Goal: Task Accomplishment & Management: Complete application form

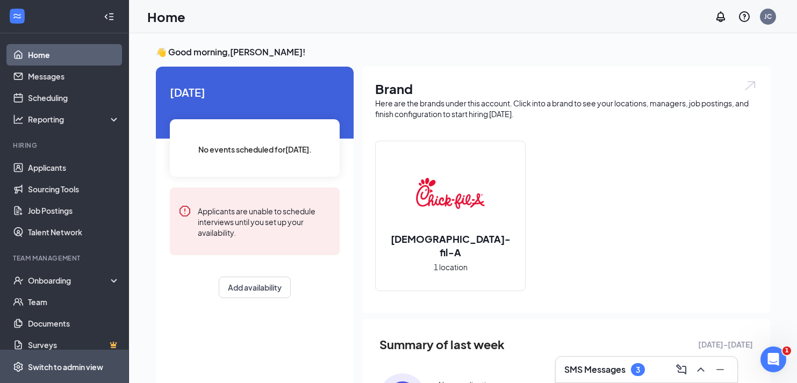
click at [50, 360] on span "Switch to admin view" at bounding box center [74, 367] width 92 height 33
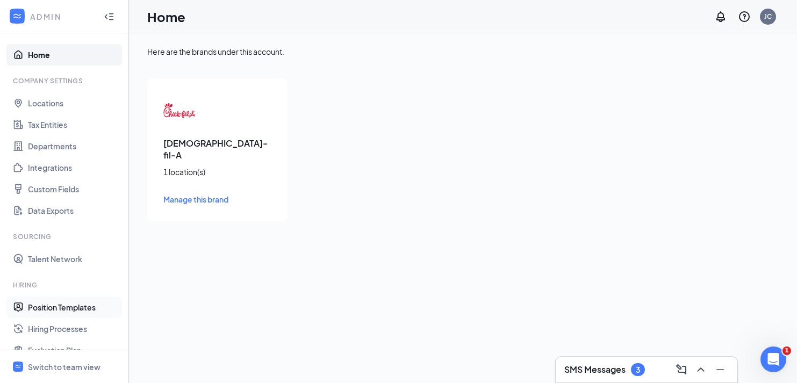
click at [56, 313] on link "Position Templates" at bounding box center [74, 308] width 92 height 22
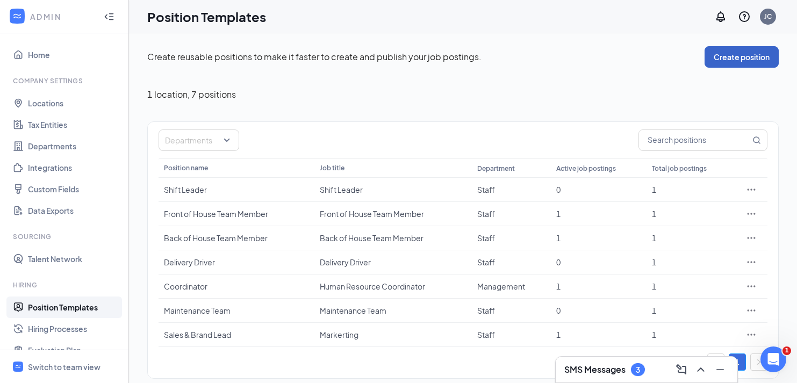
click at [738, 55] on button "Create position" at bounding box center [742, 57] width 74 height 22
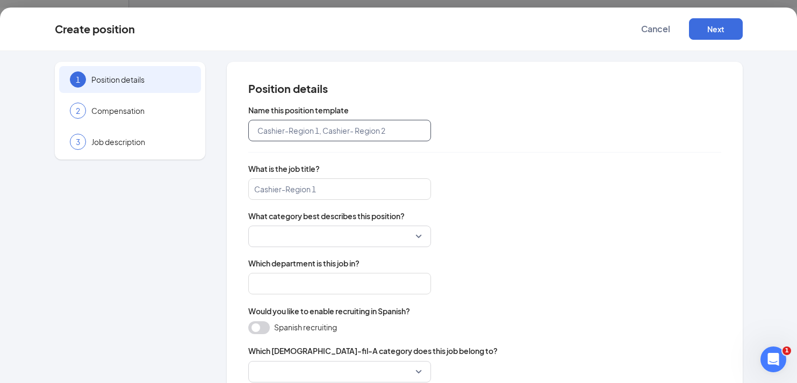
click at [356, 132] on input "text" at bounding box center [339, 131] width 183 height 22
type input "Front of House Director"
click at [339, 194] on input "search" at bounding box center [339, 190] width 183 height 22
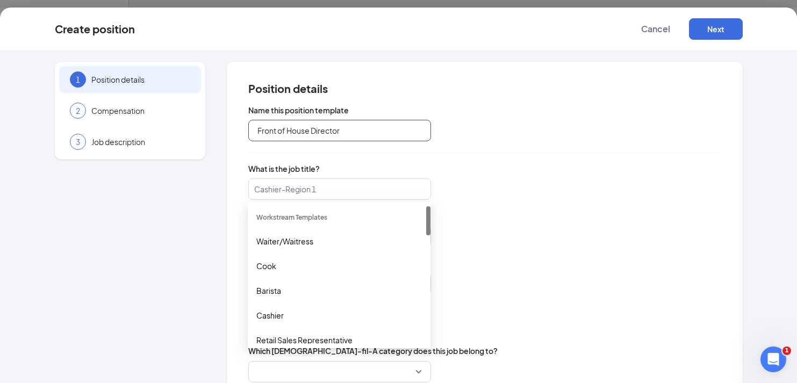
click at [317, 133] on input "Front of House Director" at bounding box center [339, 131] width 183 height 22
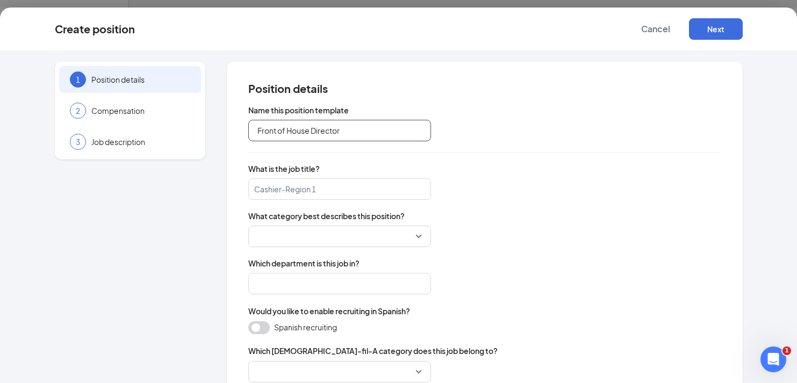
click at [317, 133] on input "Front of House Director" at bounding box center [339, 131] width 183 height 22
click at [284, 204] on div "Name this position template Front of House Director What is the job title? Cash…" at bounding box center [484, 372] width 473 height 534
click at [287, 186] on input "search" at bounding box center [339, 190] width 183 height 22
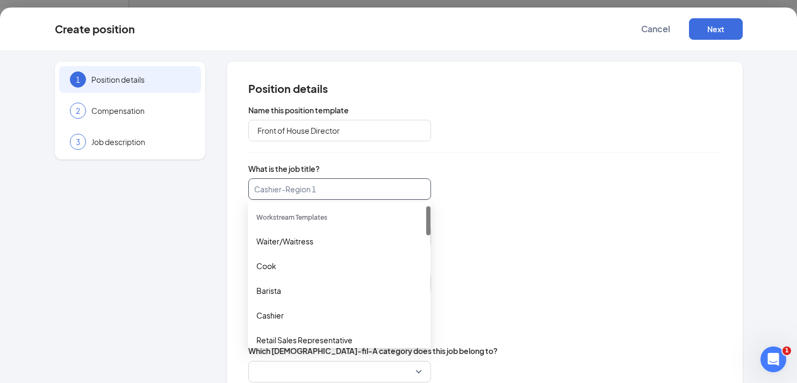
paste input "Front of House Director"
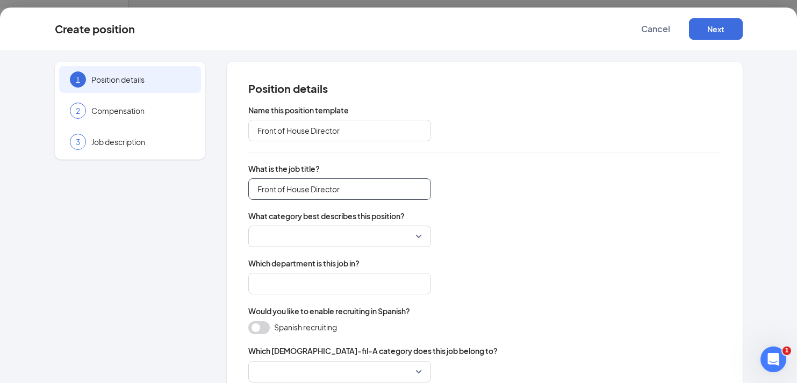
type input "Front of House Director"
click at [521, 183] on div "Front of House Director" at bounding box center [484, 190] width 473 height 22
click at [391, 236] on input "search" at bounding box center [336, 236] width 162 height 20
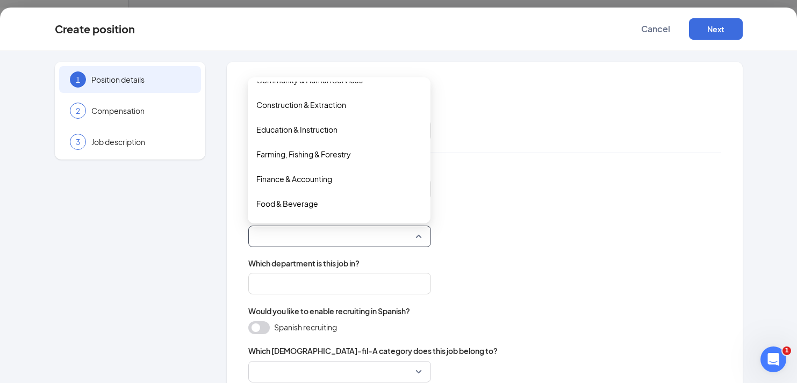
scroll to position [132, 0]
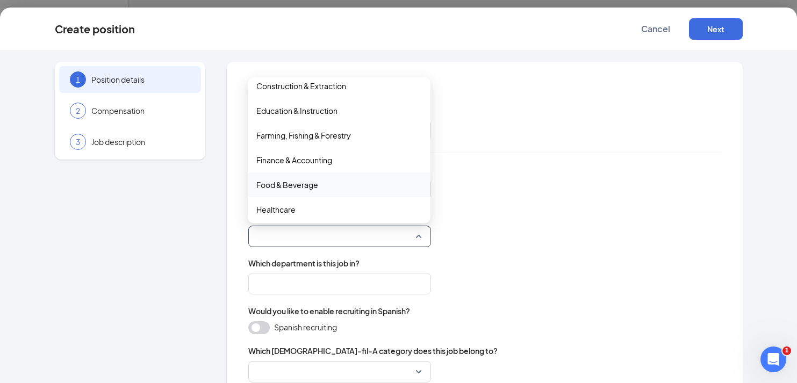
click at [348, 184] on span "Food & Beverage" at bounding box center [340, 185] width 166 height 12
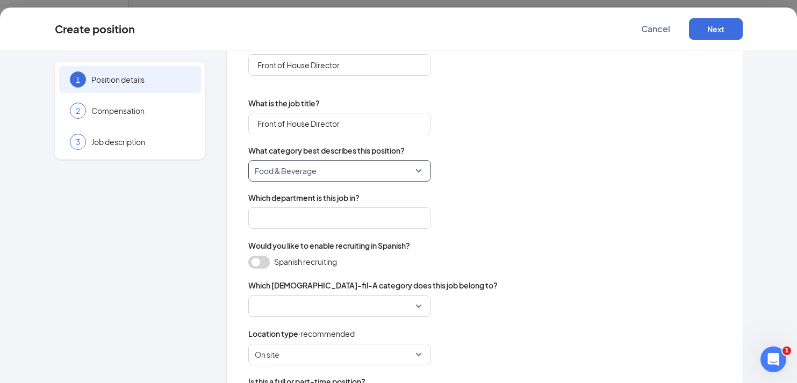
scroll to position [126, 0]
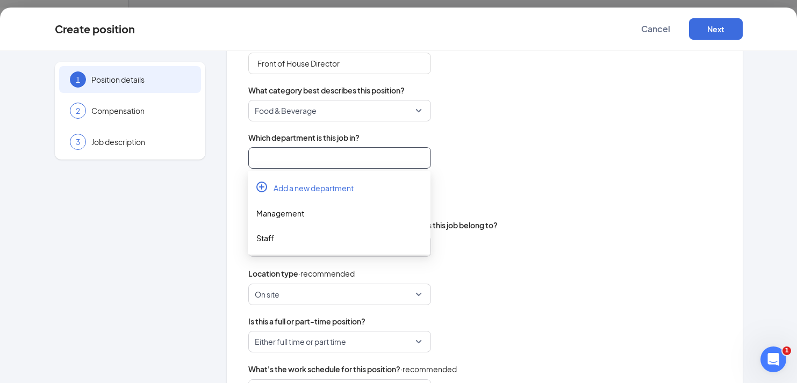
click at [344, 157] on input "search" at bounding box center [339, 158] width 183 height 22
click at [311, 212] on div "Management" at bounding box center [340, 214] width 166 height 12
type input "Management"
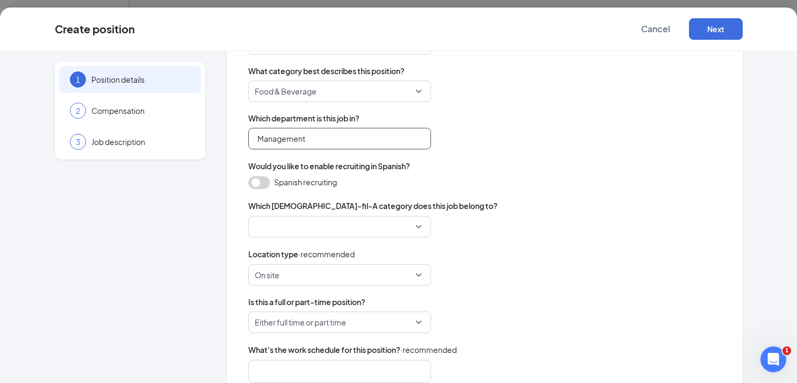
scroll to position [162, 0]
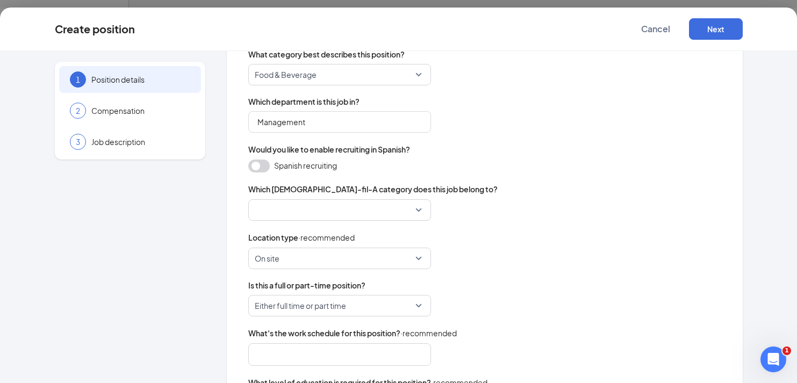
click at [319, 210] on input "search" at bounding box center [336, 210] width 162 height 20
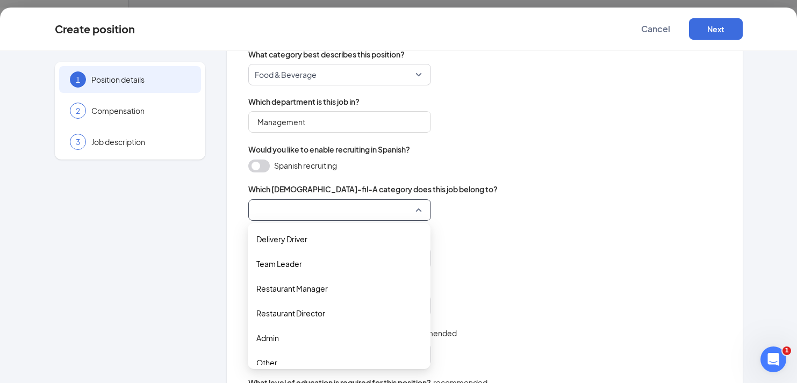
scroll to position [35, 0]
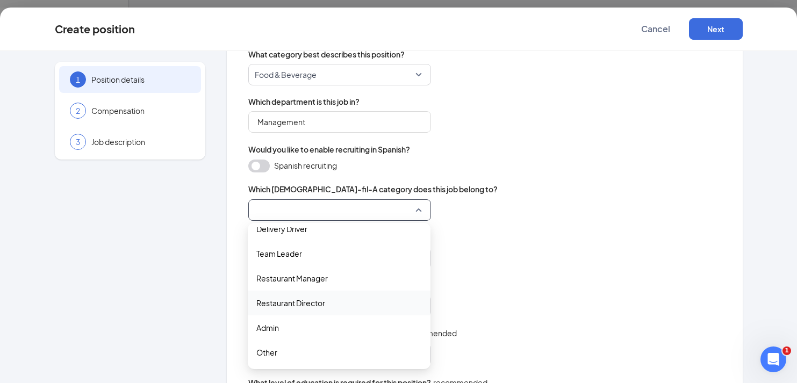
click at [322, 304] on span "Restaurant Director" at bounding box center [291, 303] width 69 height 12
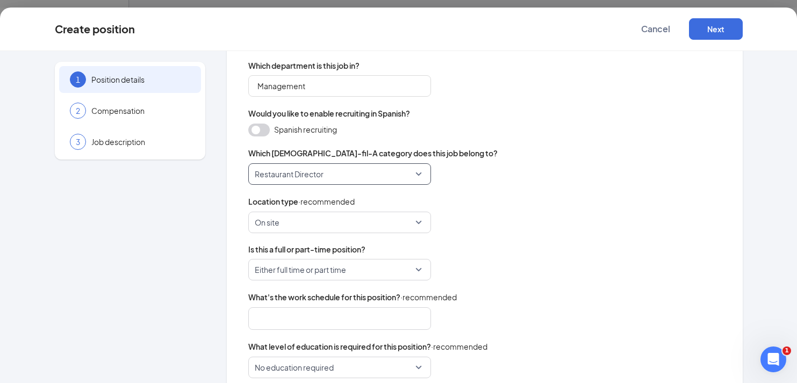
scroll to position [198, 0]
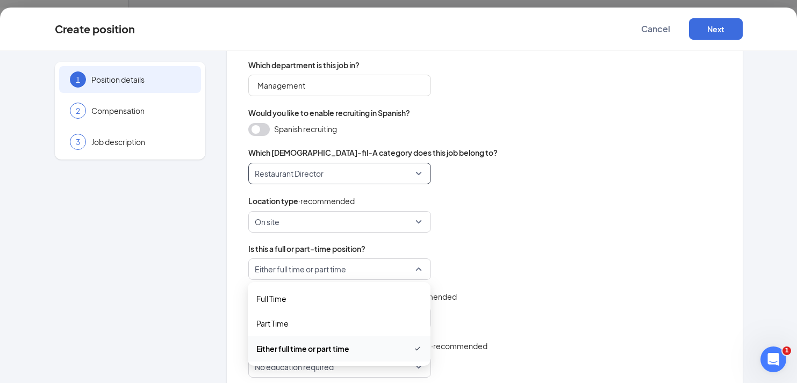
click at [307, 274] on span "Either full time or part time" at bounding box center [300, 269] width 91 height 20
click at [294, 298] on span "Full Time" at bounding box center [340, 299] width 166 height 12
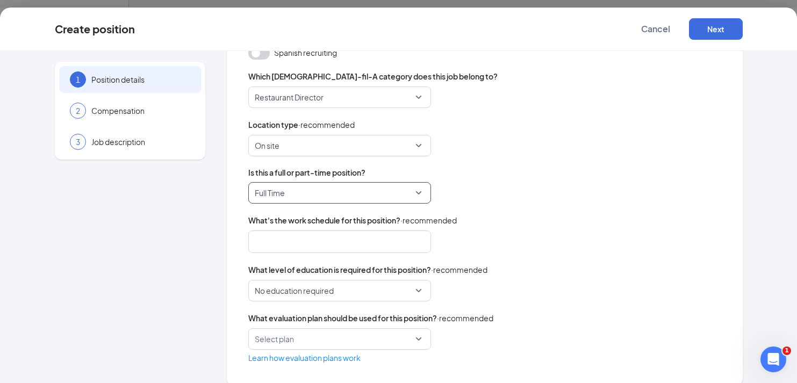
scroll to position [288, 0]
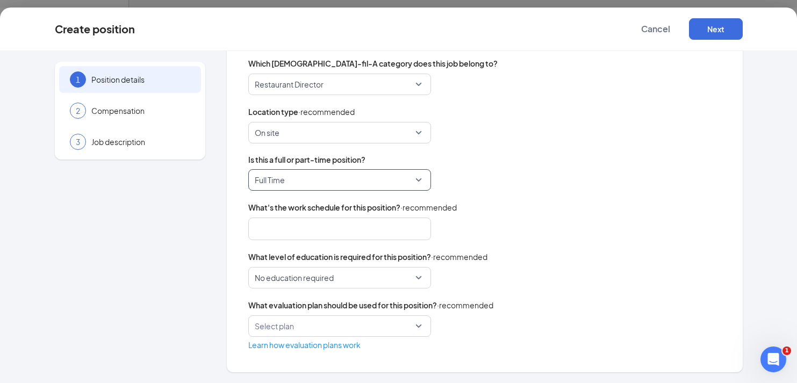
click at [329, 228] on div at bounding box center [335, 228] width 154 height 17
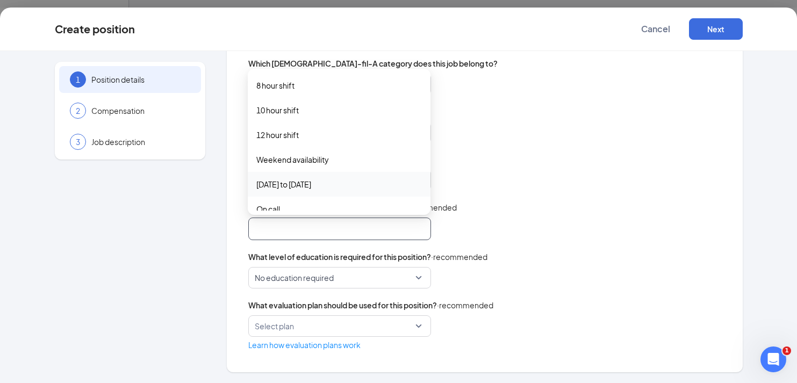
click at [227, 196] on div "Position details Name this position template Front of House Director What is th…" at bounding box center [485, 73] width 516 height 599
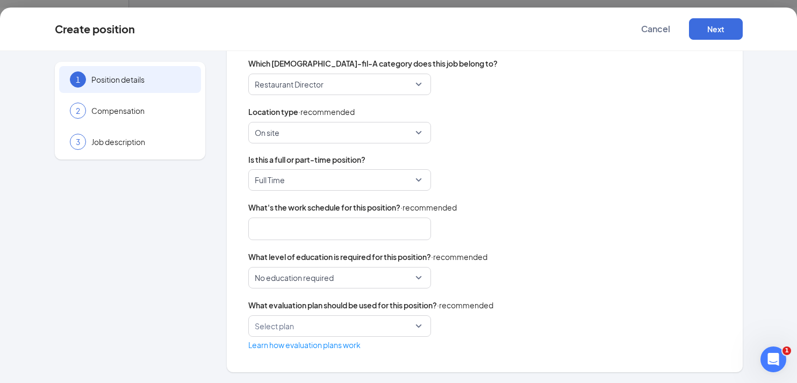
scroll to position [9, 0]
click at [719, 41] on div "Create position Cancel Next" at bounding box center [398, 30] width 797 height 44
click at [722, 32] on button "Next" at bounding box center [716, 29] width 54 height 22
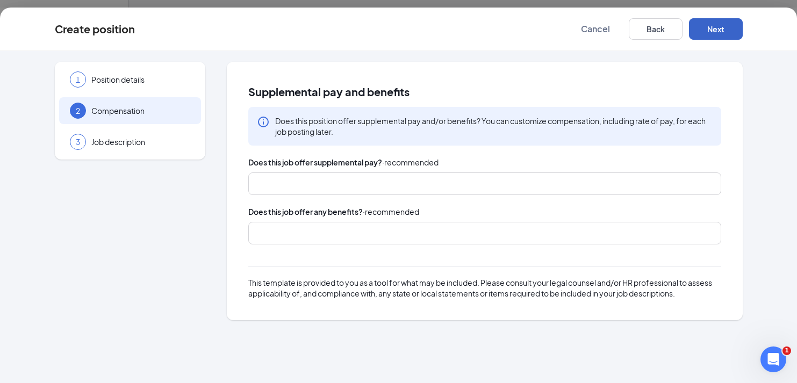
scroll to position [0, 0]
click at [440, 173] on div at bounding box center [484, 184] width 473 height 23
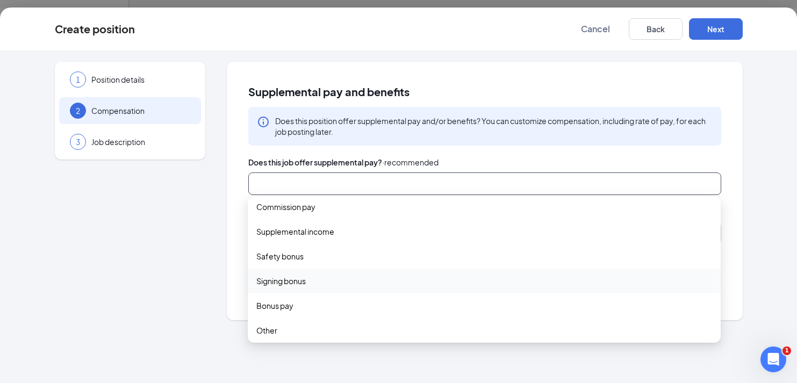
scroll to position [35, 0]
click at [265, 304] on span "Bonus pay" at bounding box center [275, 302] width 37 height 12
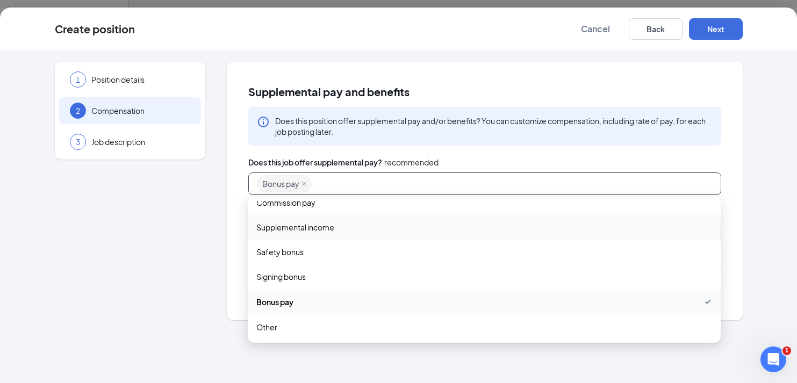
click at [226, 233] on div "1 Position details 2 Compensation 3 Job description Supplemental pay and benefi…" at bounding box center [399, 191] width 688 height 258
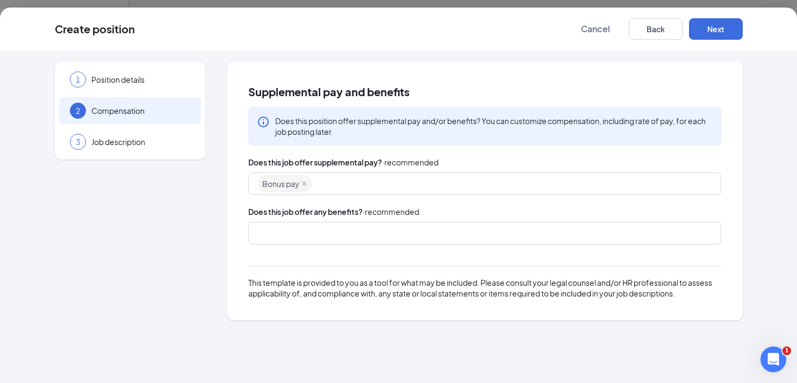
click at [289, 238] on div at bounding box center [480, 233] width 445 height 17
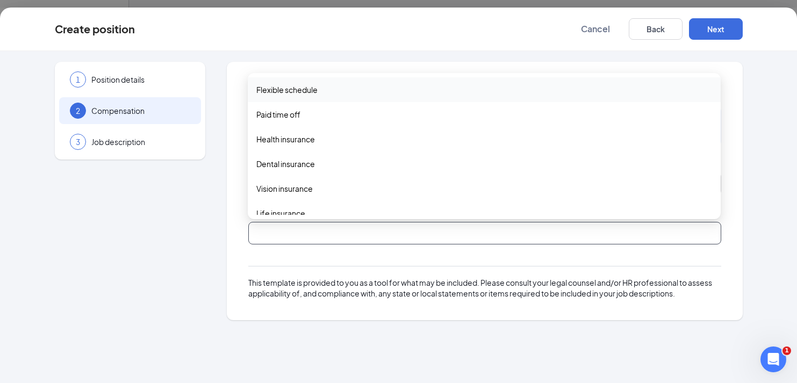
drag, startPoint x: 304, startPoint y: 87, endPoint x: 247, endPoint y: 93, distance: 57.4
click at [247, 93] on div "Supplemental pay and benefits Does this position offer supplemental pay and/or …" at bounding box center [485, 191] width 516 height 258
click at [493, 105] on div "Paid time off" at bounding box center [484, 114] width 473 height 25
click at [334, 140] on span "Health insurance" at bounding box center [485, 140] width 456 height 12
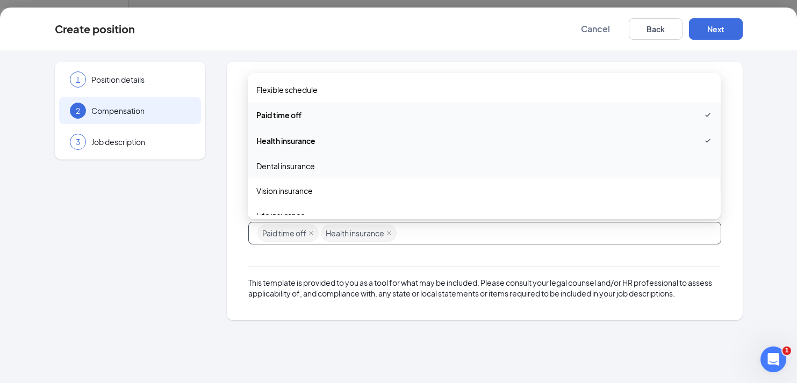
click at [322, 166] on span "Dental insurance" at bounding box center [485, 166] width 456 height 12
click at [314, 197] on span "Vision insurance" at bounding box center [485, 192] width 456 height 12
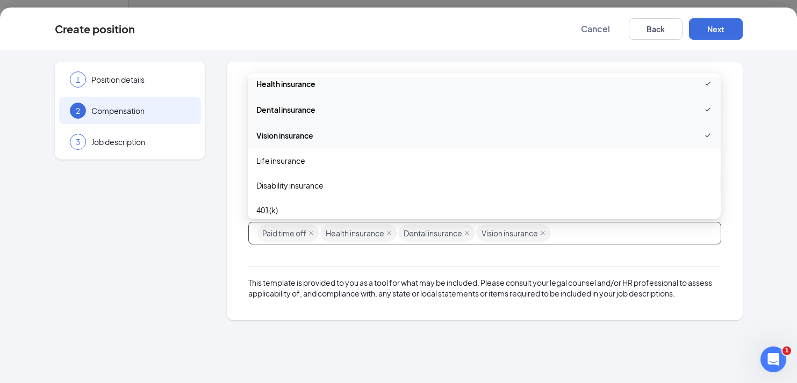
scroll to position [63, 0]
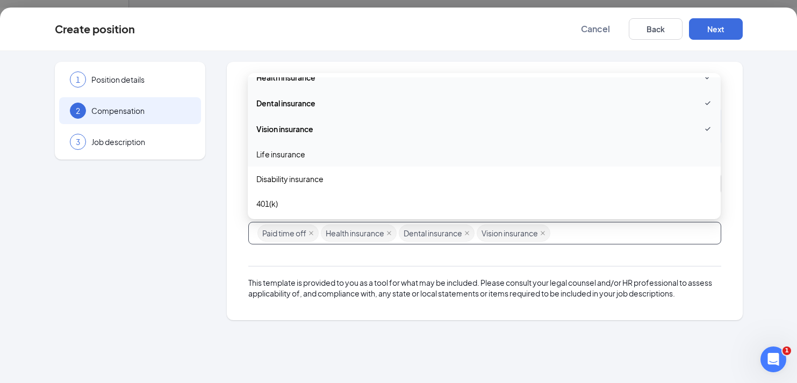
click at [305, 152] on span "Life insurance" at bounding box center [485, 154] width 456 height 12
click at [305, 181] on span "Disability insurance" at bounding box center [290, 180] width 67 height 12
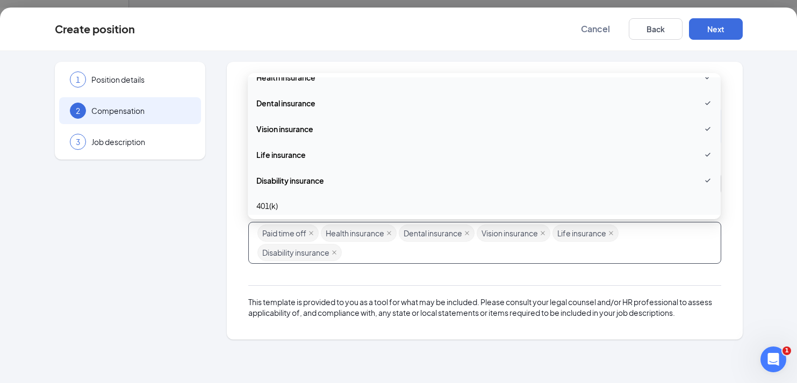
click at [304, 205] on span "401(k)" at bounding box center [485, 206] width 456 height 12
click at [394, 277] on div "This template is provided to you as a tool for what may be included. Please con…" at bounding box center [484, 297] width 473 height 44
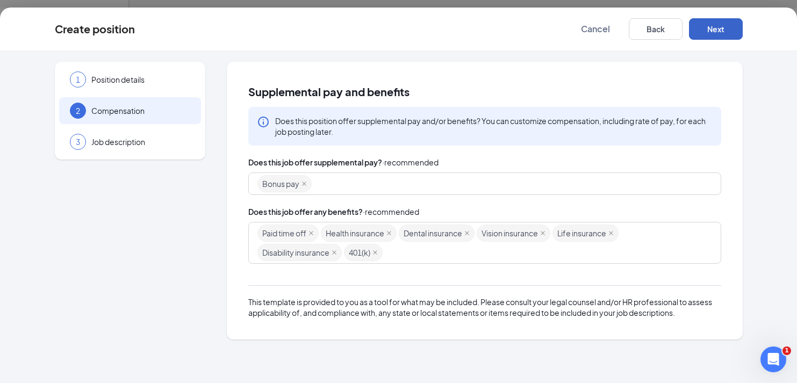
click at [724, 36] on button "Next" at bounding box center [716, 29] width 54 height 22
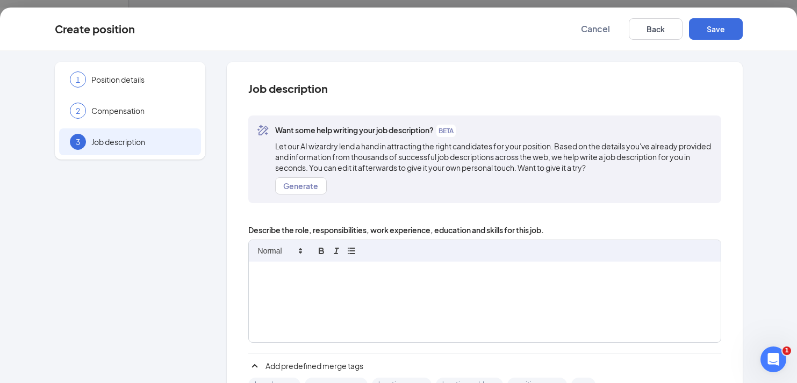
click at [322, 295] on div at bounding box center [485, 302] width 472 height 81
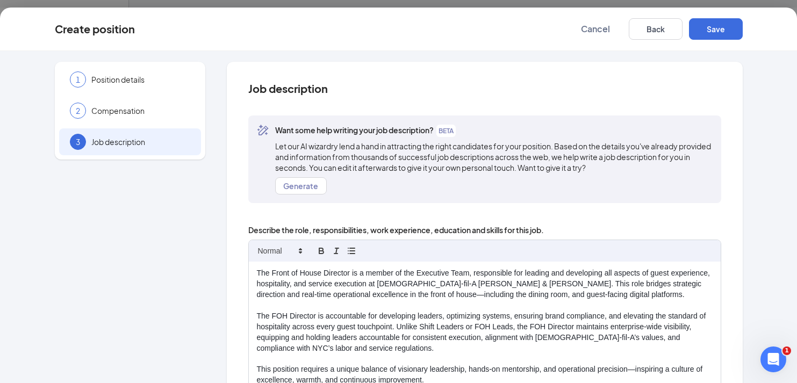
scroll to position [3, 0]
click at [259, 273] on p "The Front of House Director is a member of the Executive Team, responsible for …" at bounding box center [485, 284] width 456 height 32
click at [255, 272] on div "The Front of House Director is a member of the Executive Team, responsible for …" at bounding box center [485, 385] width 472 height 246
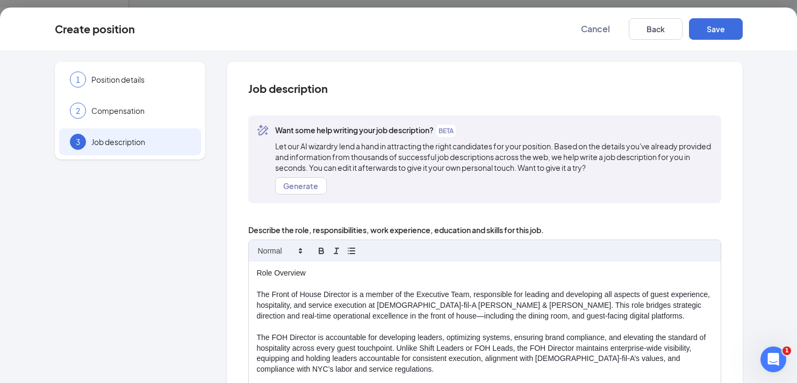
click at [277, 275] on p "Role Overview" at bounding box center [485, 273] width 456 height 11
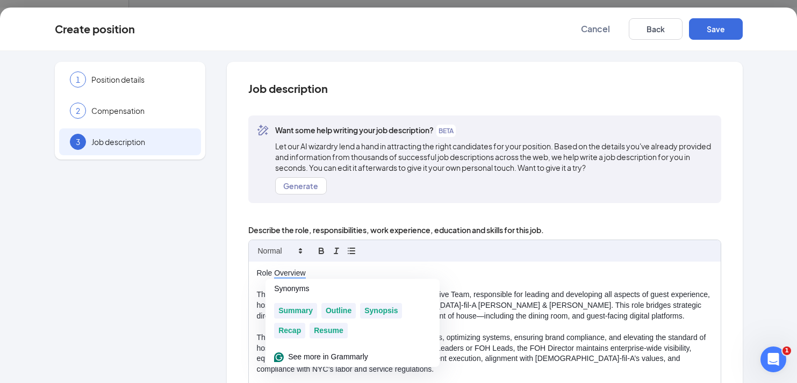
click at [320, 262] on div "Role Overview The Front of House Director is a member of the Executive Team, re…" at bounding box center [485, 385] width 472 height 246
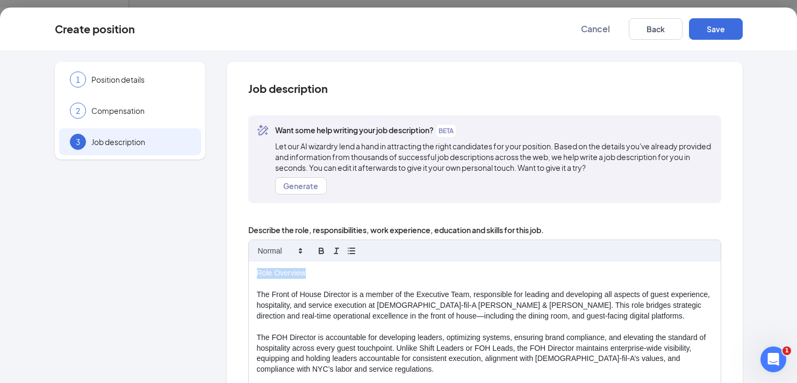
drag, startPoint x: 320, startPoint y: 271, endPoint x: 240, endPoint y: 270, distance: 79.6
click at [240, 270] on div "Job description Want some help writing your job description? BETA Let our AI wi…" at bounding box center [485, 335] width 516 height 546
click at [320, 249] on icon "button" at bounding box center [322, 251] width 10 height 10
click at [324, 278] on p "Role Overview" at bounding box center [485, 274] width 456 height 12
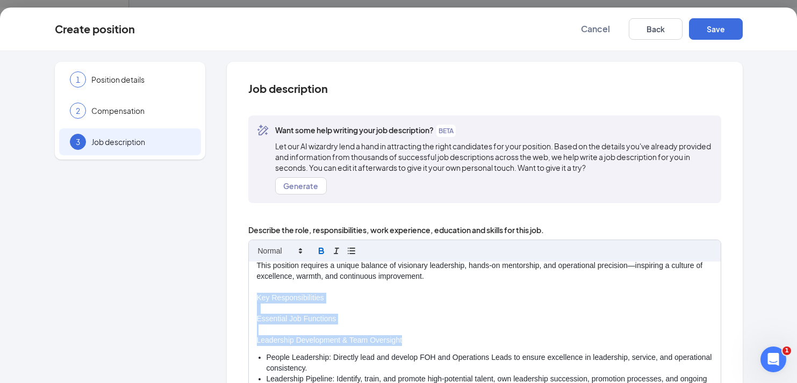
drag, startPoint x: 406, startPoint y: 339, endPoint x: 244, endPoint y: 299, distance: 167.2
click at [244, 299] on div "Job description Want some help writing your job description? BETA Let our AI wi…" at bounding box center [485, 335] width 516 height 546
click at [319, 253] on icon "button" at bounding box center [321, 252] width 4 height 3
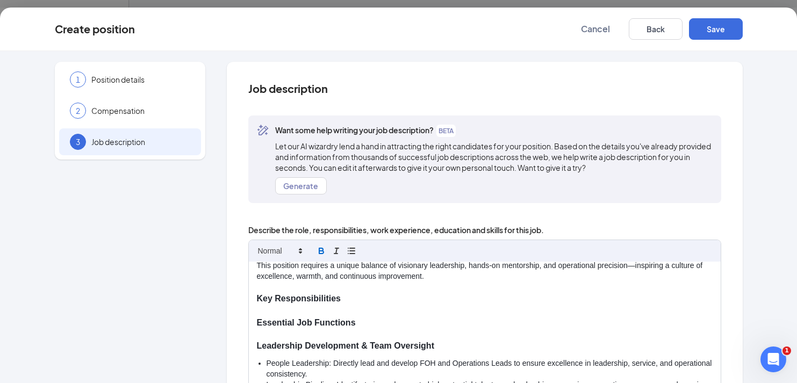
click at [350, 325] on strong "Essential Job Functions" at bounding box center [306, 322] width 99 height 9
click at [366, 309] on p "To enrich screen reader interactions, please activate Accessibility in Grammarl…" at bounding box center [485, 311] width 456 height 12
click at [354, 299] on p "Key Responsibilities" at bounding box center [485, 299] width 456 height 12
click at [248, 318] on div "Create position Cancel Back Save 1 Position details 2 Compensation 3 Job descri…" at bounding box center [398, 196] width 797 height 376
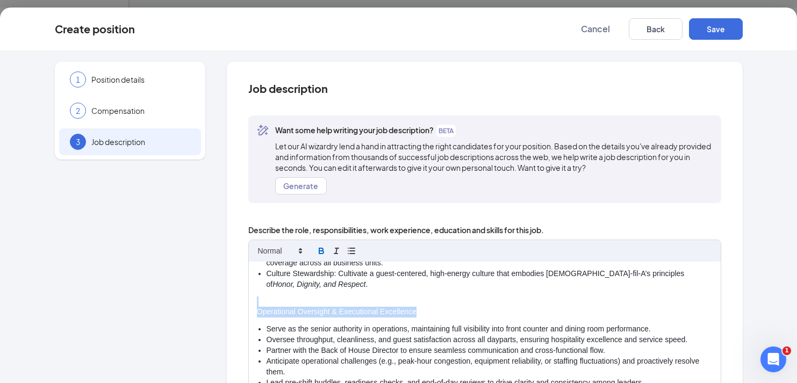
drag, startPoint x: 424, startPoint y: 309, endPoint x: 216, endPoint y: 304, distance: 208.7
click at [216, 304] on div "1 Position details 2 Compensation 3 Job description Additional information Job …" at bounding box center [399, 335] width 688 height 546
click at [326, 251] on icon "button" at bounding box center [322, 251] width 10 height 10
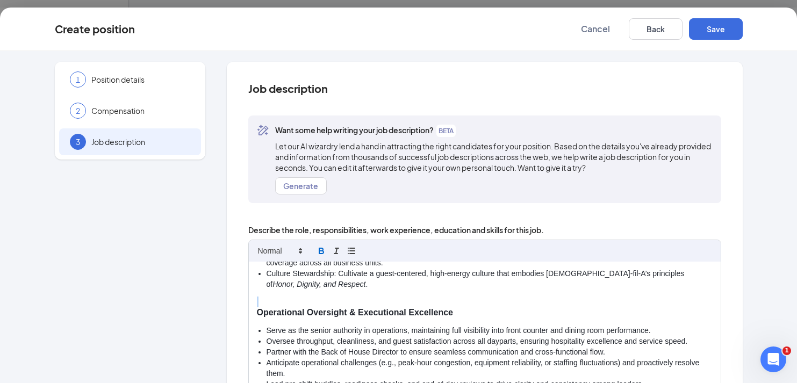
click at [348, 309] on strong "Operational Oversight & Executional Excellence" at bounding box center [355, 312] width 196 height 9
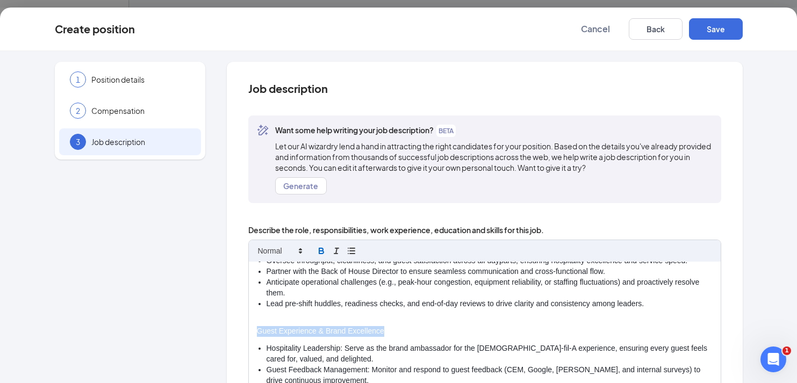
drag, startPoint x: 391, startPoint y: 327, endPoint x: 258, endPoint y: 329, distance: 133.9
click at [258, 329] on p "Guest Experience & Brand Excellence" at bounding box center [485, 331] width 456 height 11
click at [324, 247] on icon "button" at bounding box center [322, 251] width 10 height 10
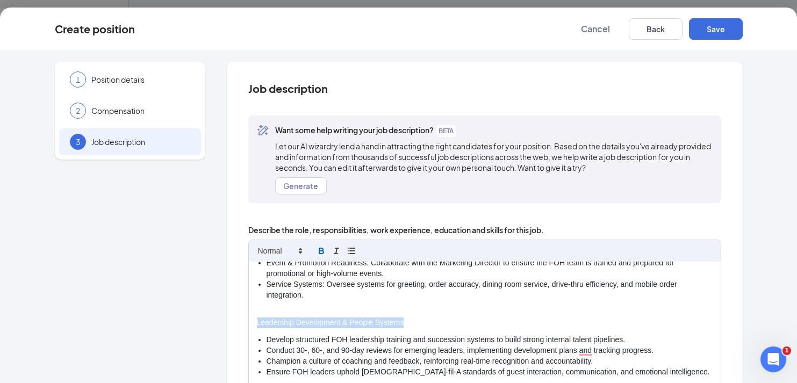
drag, startPoint x: 407, startPoint y: 322, endPoint x: 254, endPoint y: 322, distance: 152.2
click at [254, 322] on div "Role Overview The Front of House Director is a member of the Executive Team, re…" at bounding box center [485, 385] width 472 height 246
click at [327, 250] on button "button" at bounding box center [321, 251] width 15 height 13
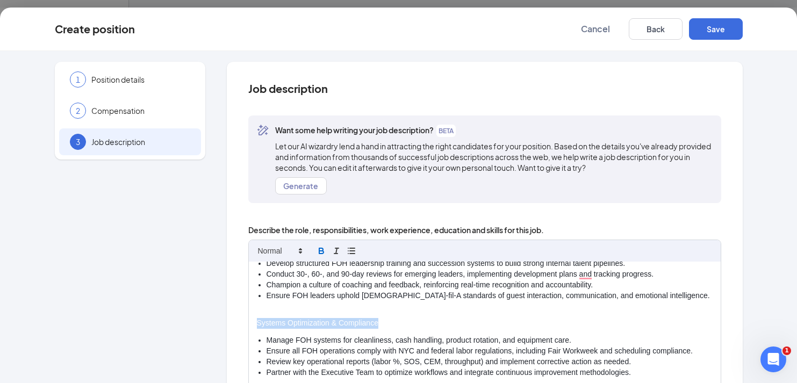
drag, startPoint x: 380, startPoint y: 324, endPoint x: 258, endPoint y: 324, distance: 122.6
click at [258, 324] on p "Systems Optimization & Compliance" at bounding box center [485, 323] width 456 height 11
click at [323, 250] on icon "button" at bounding box center [321, 249] width 4 height 3
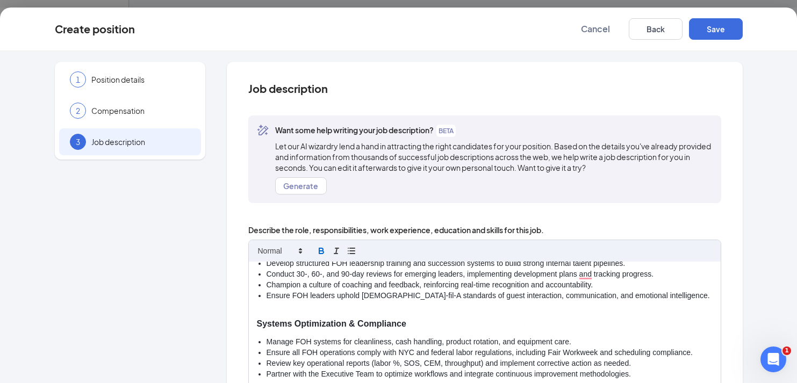
click at [414, 301] on div "Role Overview The Front of House Director is a member of the Executive Team, re…" at bounding box center [485, 385] width 472 height 246
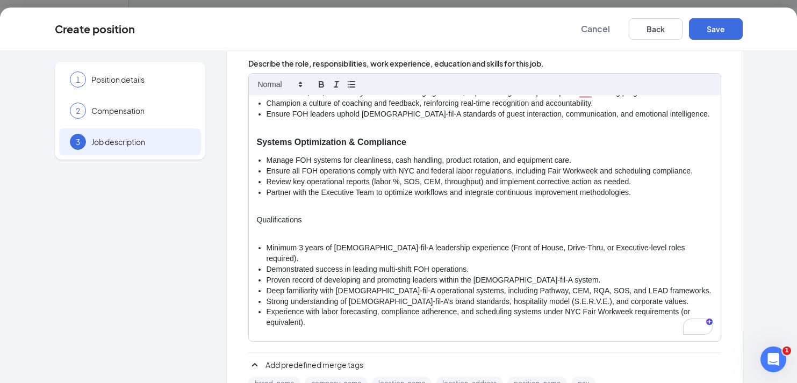
click at [295, 230] on p "To enrich screen reader interactions, please activate Accessibility in Grammarl…" at bounding box center [485, 231] width 456 height 11
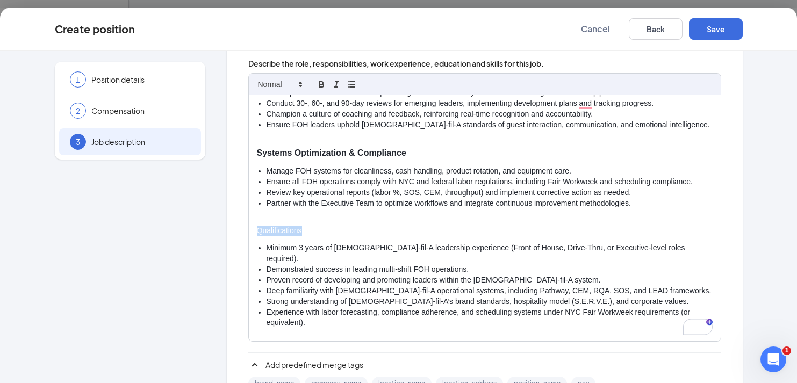
drag, startPoint x: 310, startPoint y: 234, endPoint x: 252, endPoint y: 234, distance: 58.1
click at [252, 234] on div "Role Overview The Front of House Director is a member of the Executive Team, re…" at bounding box center [485, 218] width 472 height 246
click at [321, 82] on icon "button" at bounding box center [322, 85] width 10 height 10
click at [334, 229] on p "Qualifications" at bounding box center [485, 230] width 456 height 12
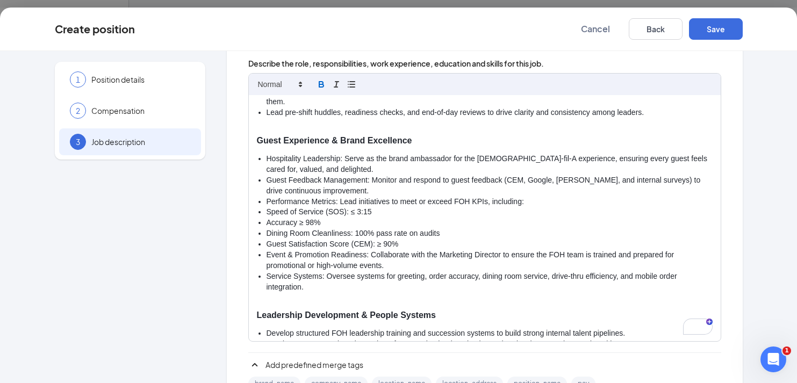
click at [280, 308] on p "To enrich screen reader interactions, please activate Accessibility in Grammarl…" at bounding box center [485, 304] width 456 height 11
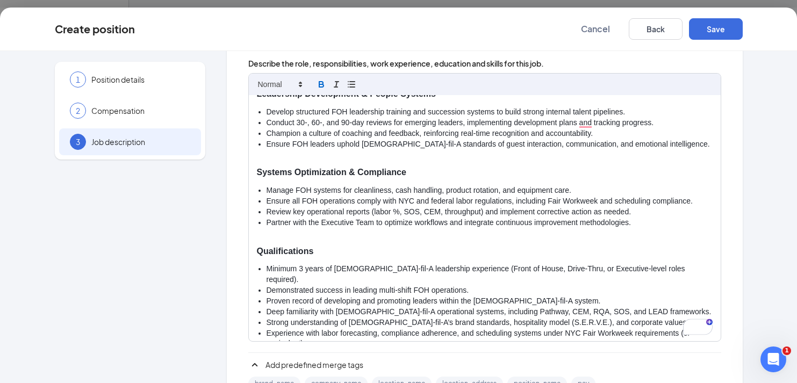
click at [280, 238] on p "To enrich screen reader interactions, please activate Accessibility in Grammarl…" at bounding box center [485, 240] width 456 height 11
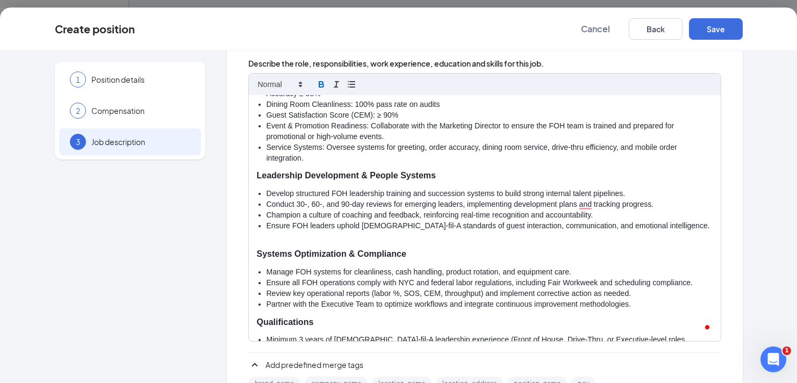
click at [284, 236] on div "Role Overview The Front of House Director is a member of the Executive Team, re…" at bounding box center [485, 218] width 472 height 246
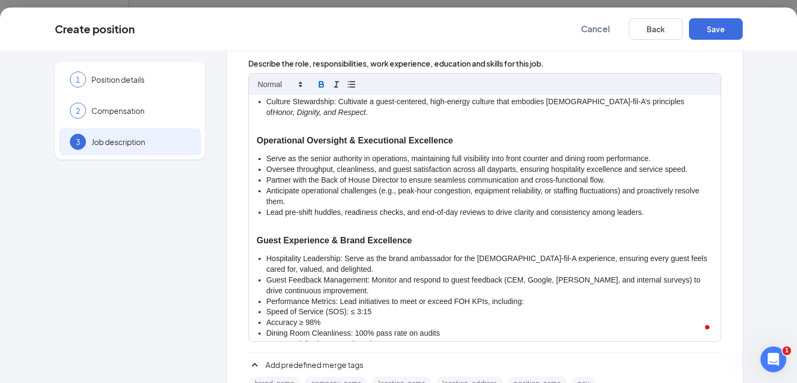
click at [277, 235] on p "Guest Experience & Brand Excellence" at bounding box center [485, 241] width 456 height 12
click at [276, 227] on p "To enrich screen reader interactions, please activate Accessibility in Grammarl…" at bounding box center [485, 229] width 456 height 11
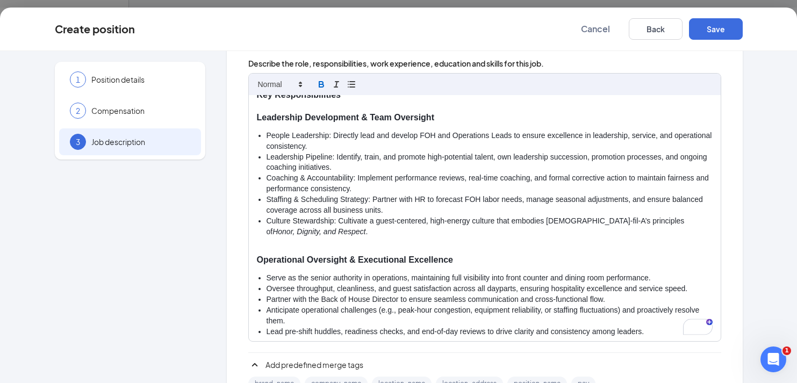
click at [258, 245] on p "To enrich screen reader interactions, please activate Accessibility in Grammarl…" at bounding box center [485, 249] width 456 height 11
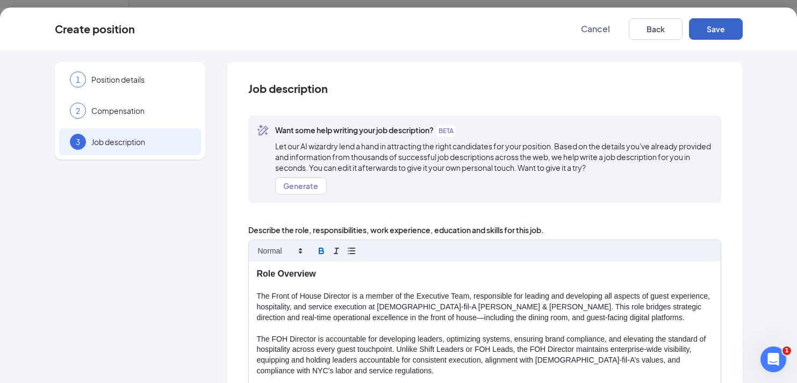
click at [720, 27] on button "Save" at bounding box center [716, 29] width 54 height 22
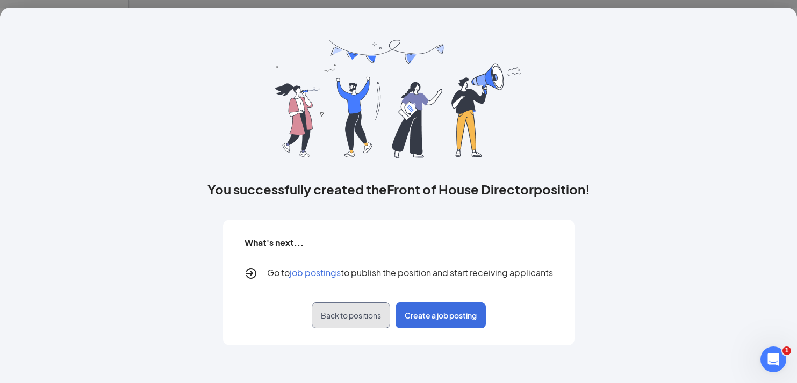
click at [360, 323] on button "Back to positions" at bounding box center [351, 316] width 79 height 26
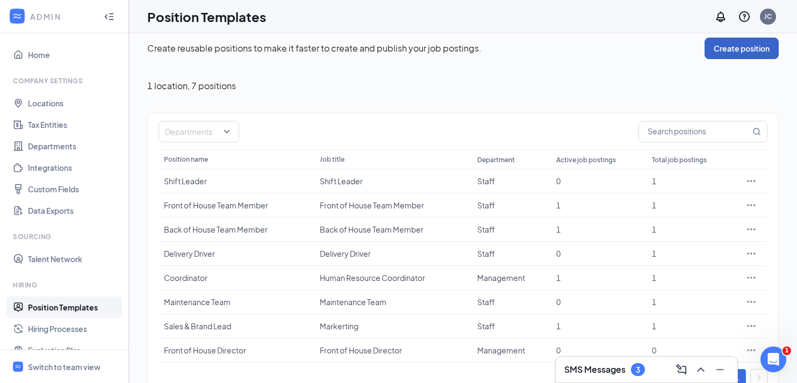
scroll to position [29, 0]
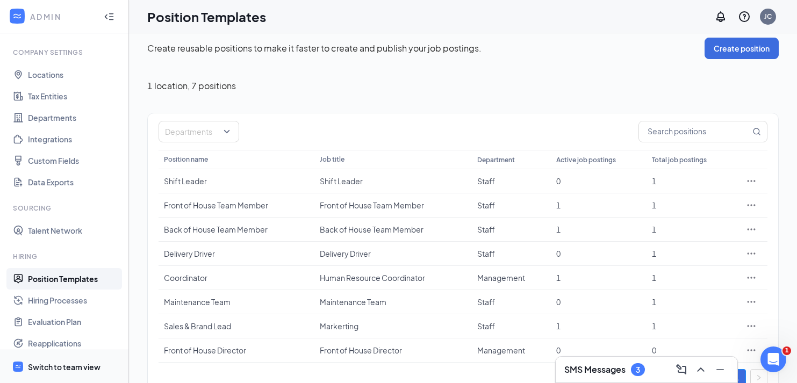
click at [68, 365] on div "Switch to team view" at bounding box center [64, 367] width 73 height 11
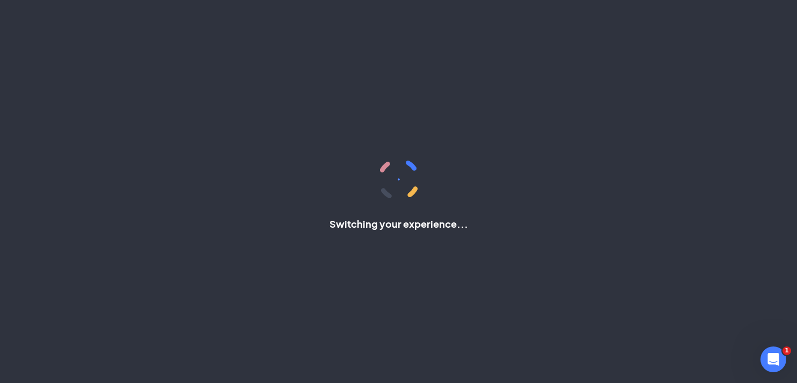
scroll to position [10, 0]
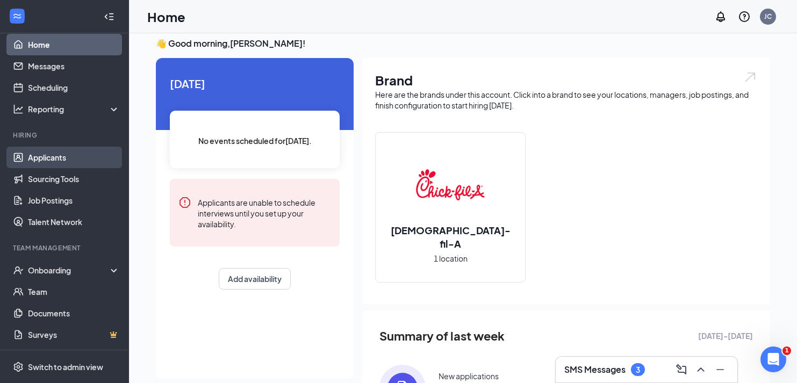
click at [96, 159] on link "Applicants" at bounding box center [74, 158] width 92 height 22
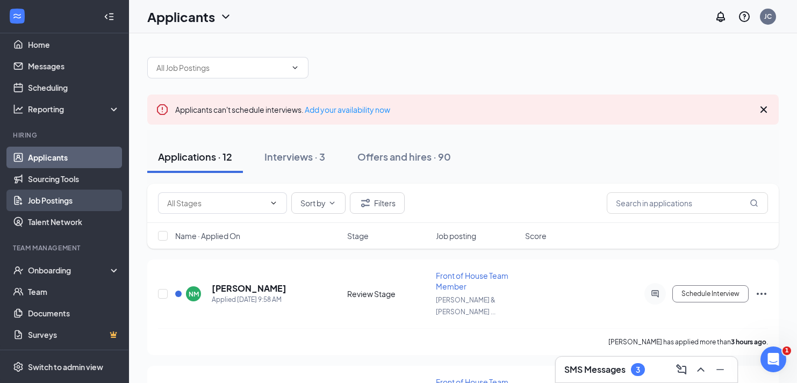
click at [66, 202] on link "Job Postings" at bounding box center [74, 201] width 92 height 22
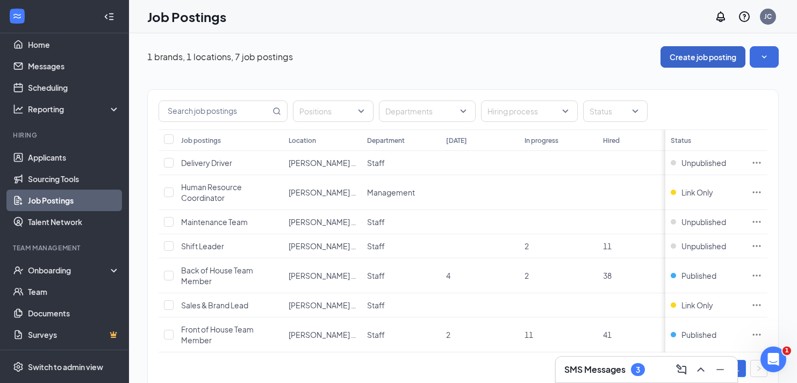
click at [698, 48] on button "Create job posting" at bounding box center [703, 57] width 85 height 22
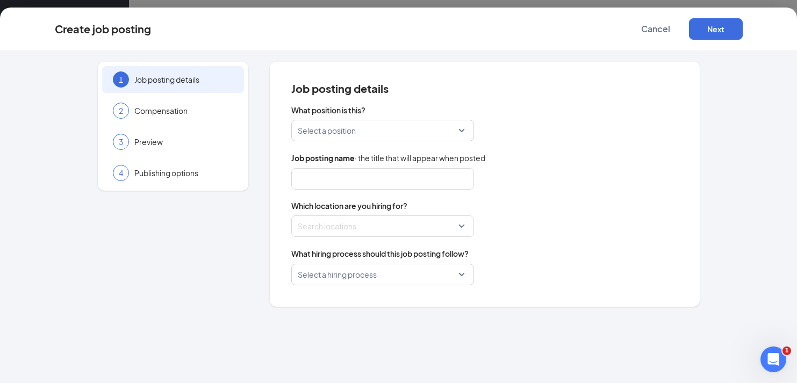
click at [320, 130] on input "search" at bounding box center [379, 130] width 162 height 20
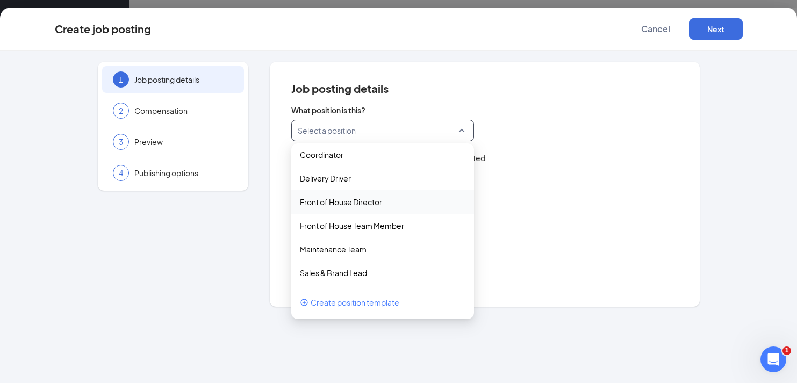
scroll to position [39, 0]
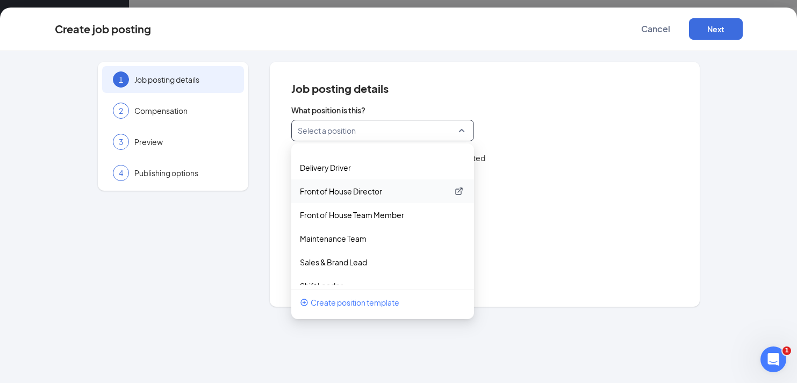
click at [393, 196] on p "Front of House Director" at bounding box center [374, 191] width 148 height 11
type input "Front of House Director"
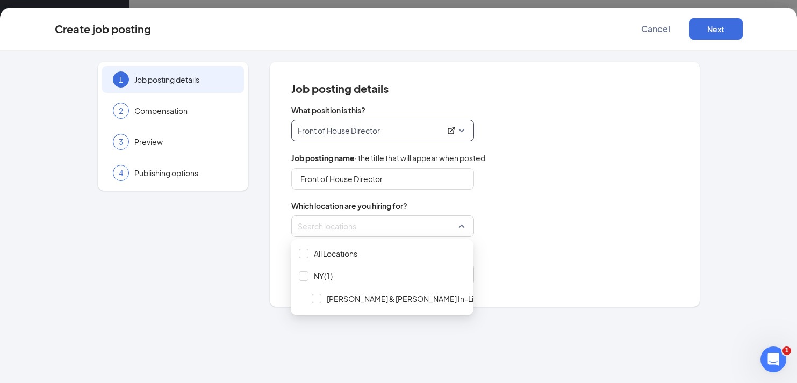
click at [389, 223] on div at bounding box center [379, 226] width 162 height 17
click at [363, 298] on span "[PERSON_NAME] & [PERSON_NAME] In-Line" at bounding box center [405, 299] width 156 height 11
click at [539, 263] on div "What hiring process should this job posting follow? Select a hiring process" at bounding box center [484, 267] width 387 height 38
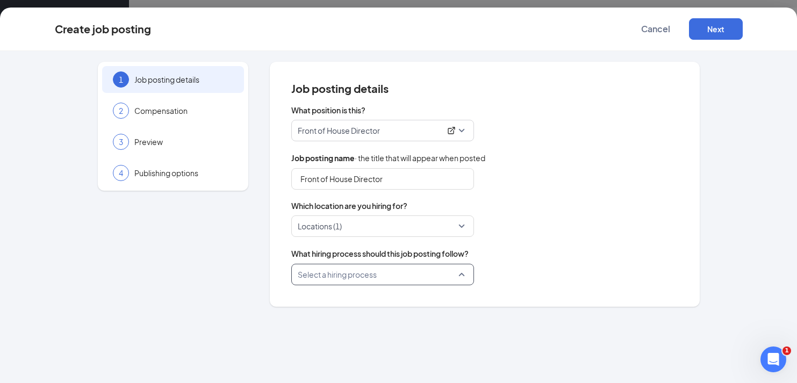
click at [435, 265] on input "search" at bounding box center [379, 275] width 162 height 20
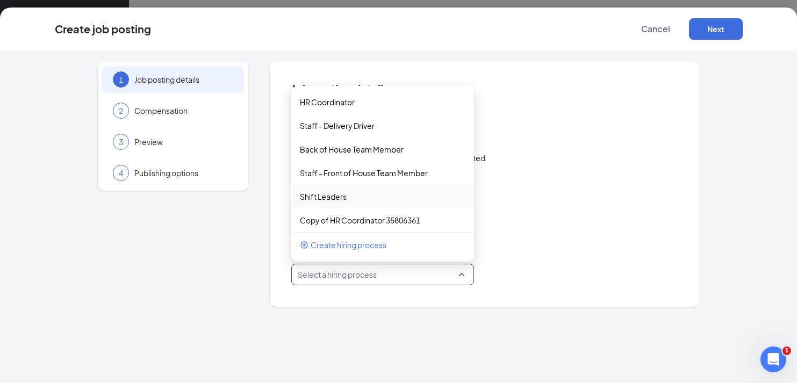
click at [505, 213] on div "Which location are you hiring for? Locations (1)" at bounding box center [484, 219] width 387 height 37
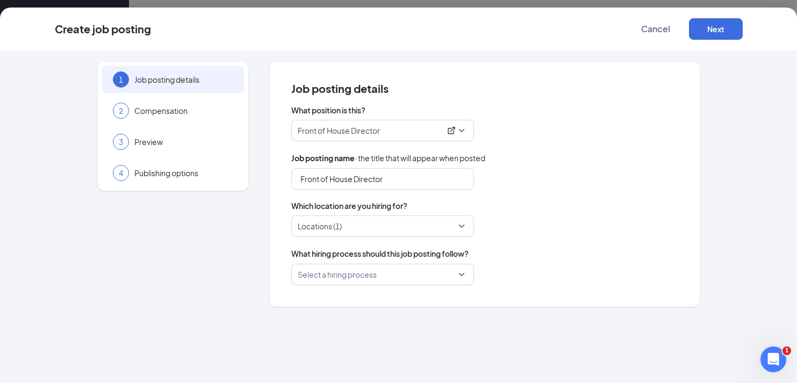
click at [451, 265] on div "Select a hiring process" at bounding box center [382, 275] width 183 height 22
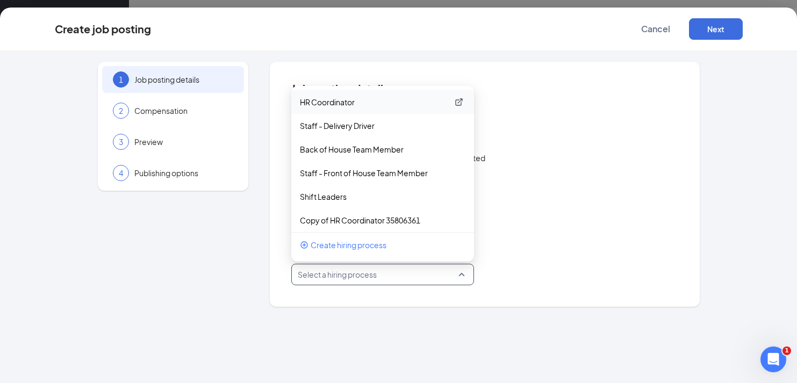
click at [389, 104] on p "HR Coordinator" at bounding box center [374, 102] width 148 height 11
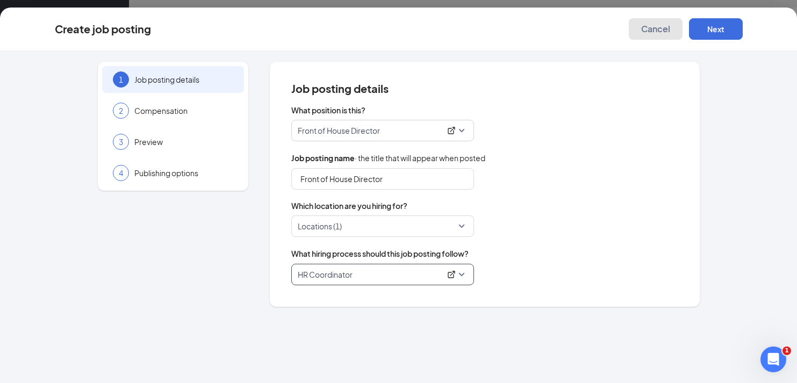
click at [662, 32] on span "Cancel" at bounding box center [656, 29] width 29 height 11
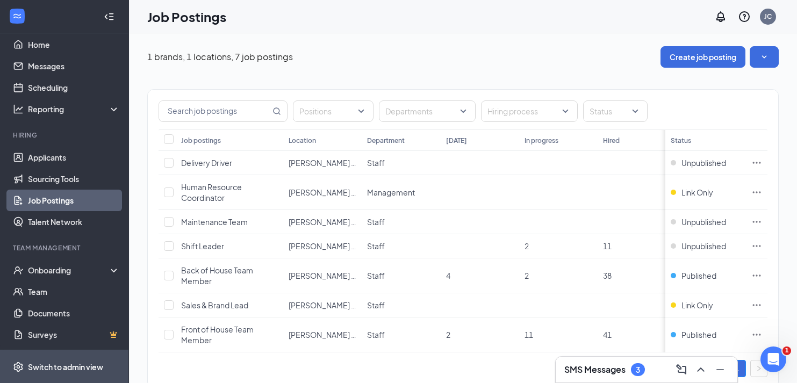
click at [58, 364] on div "Switch to admin view" at bounding box center [65, 367] width 75 height 11
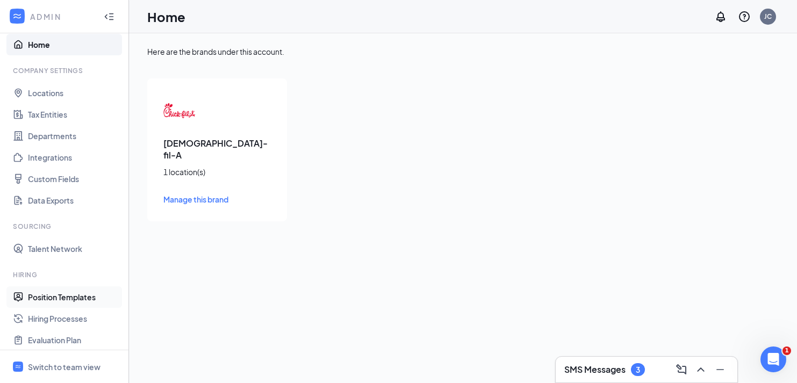
click at [69, 294] on link "Position Templates" at bounding box center [74, 298] width 92 height 22
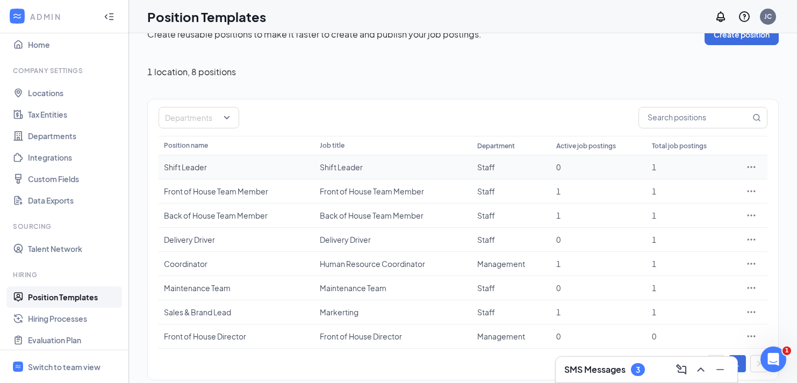
scroll to position [33, 0]
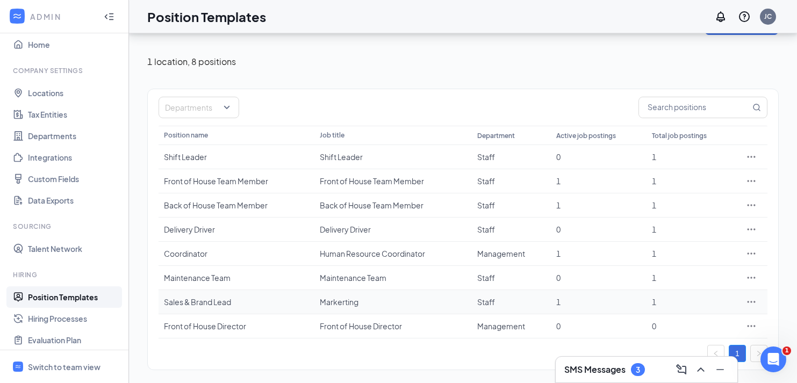
click at [251, 302] on div "Sales & Brand Lead" at bounding box center [236, 302] width 145 height 11
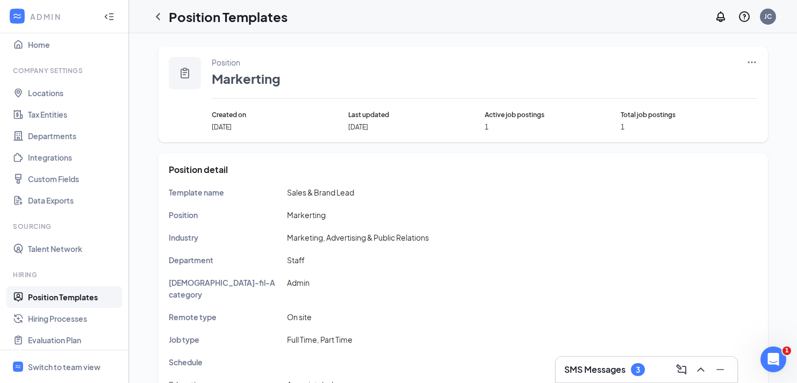
click at [751, 64] on icon "Ellipses" at bounding box center [752, 62] width 11 height 11
click at [707, 82] on span "Edit" at bounding box center [703, 85] width 92 height 12
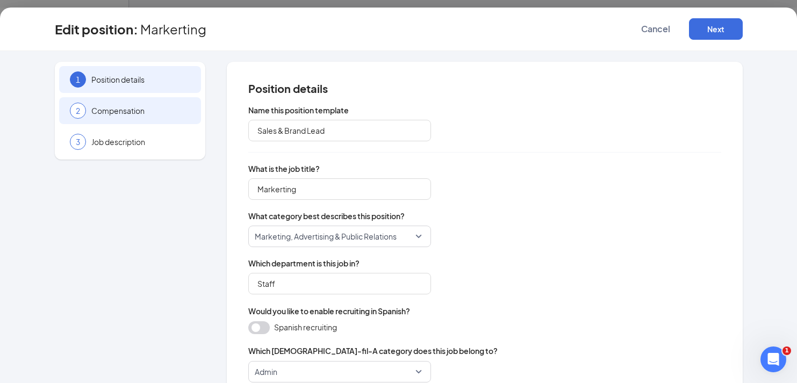
click at [96, 112] on span "Compensation" at bounding box center [140, 110] width 99 height 11
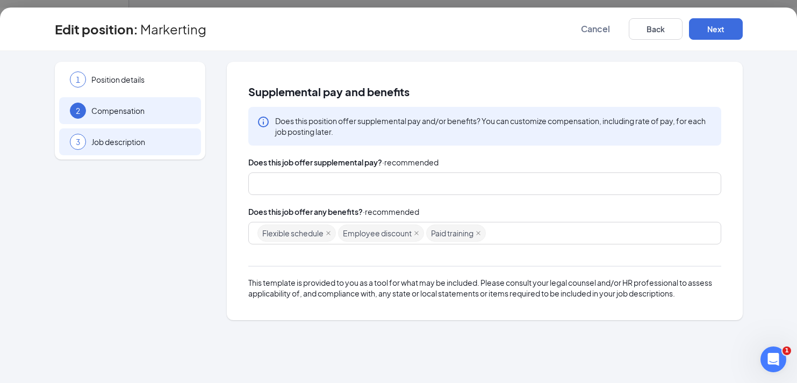
click at [105, 135] on div "3 Job description" at bounding box center [130, 142] width 142 height 27
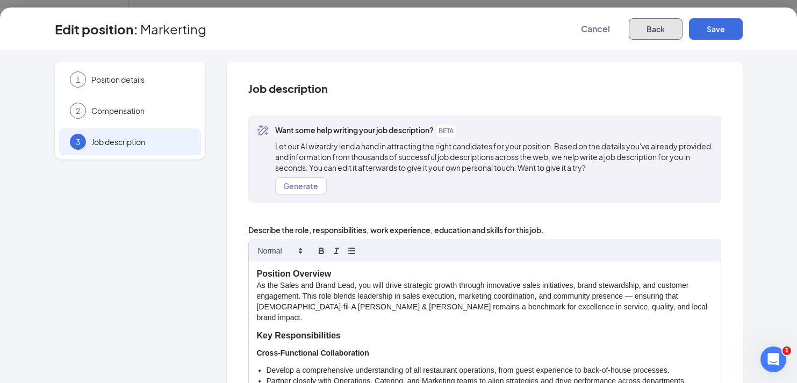
click at [645, 34] on button "Back" at bounding box center [656, 29] width 54 height 22
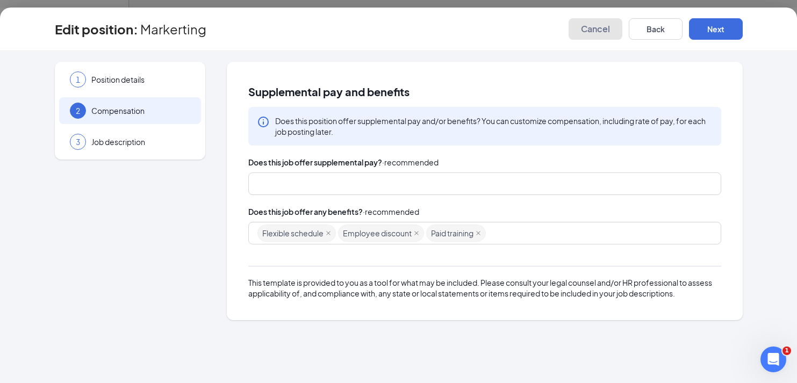
click at [597, 29] on span "Cancel" at bounding box center [595, 29] width 29 height 11
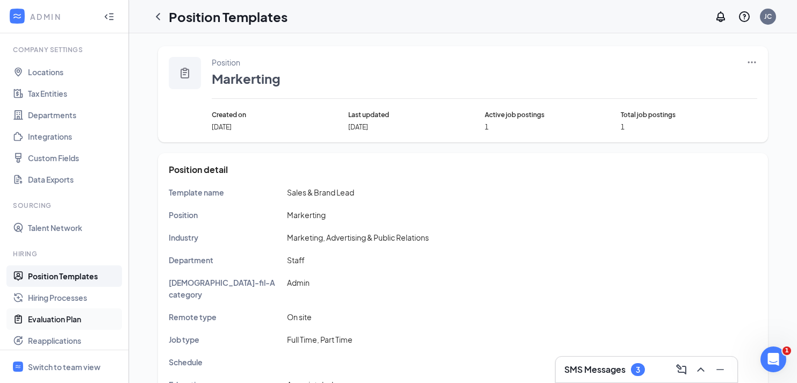
scroll to position [46, 0]
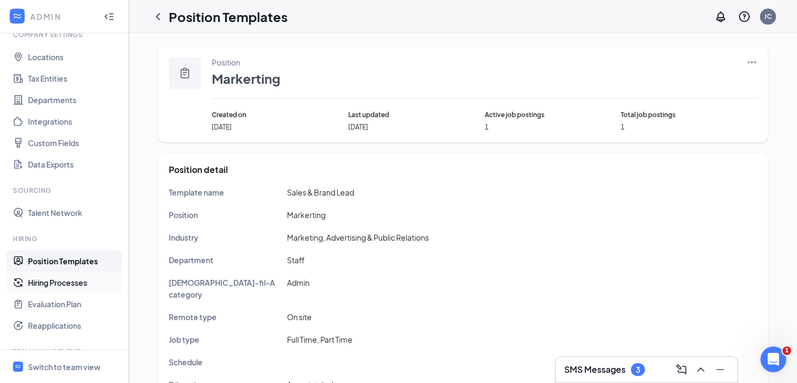
click at [92, 286] on link "Hiring Processes" at bounding box center [74, 283] width 92 height 22
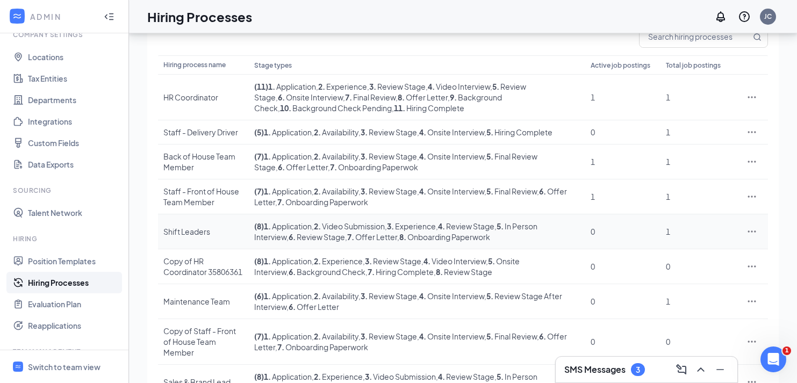
scroll to position [102, 0]
click at [750, 228] on icon "Ellipses" at bounding box center [752, 230] width 11 height 11
click at [723, 244] on li "Edit" at bounding box center [703, 252] width 110 height 25
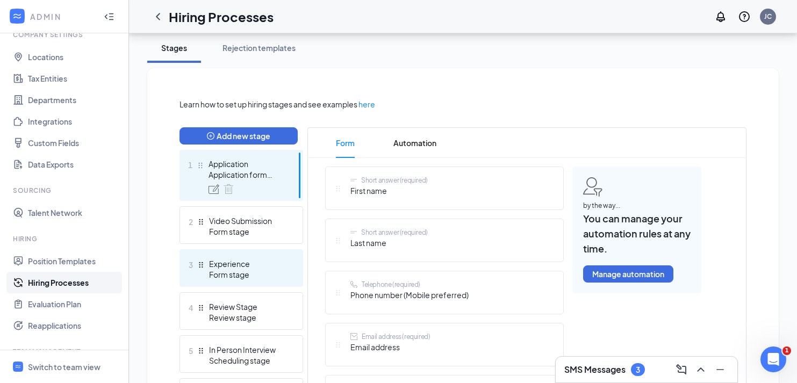
scroll to position [201, 0]
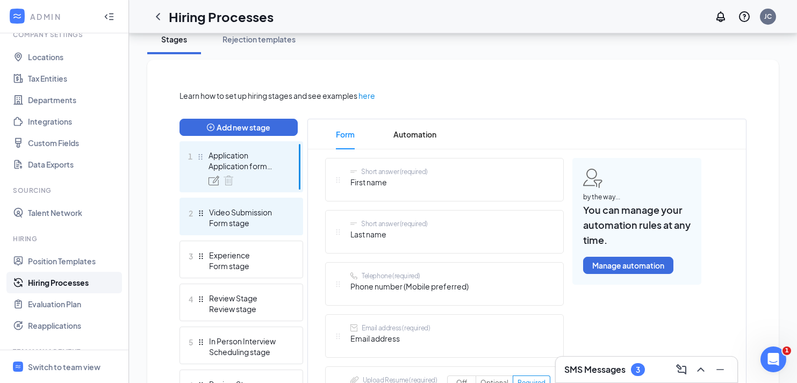
drag, startPoint x: 277, startPoint y: 259, endPoint x: 273, endPoint y: 216, distance: 43.7
click at [273, 216] on ul "1 Application Application form stage 2 Video Submission Form stage 3 Experience…" at bounding box center [242, 317] width 124 height 352
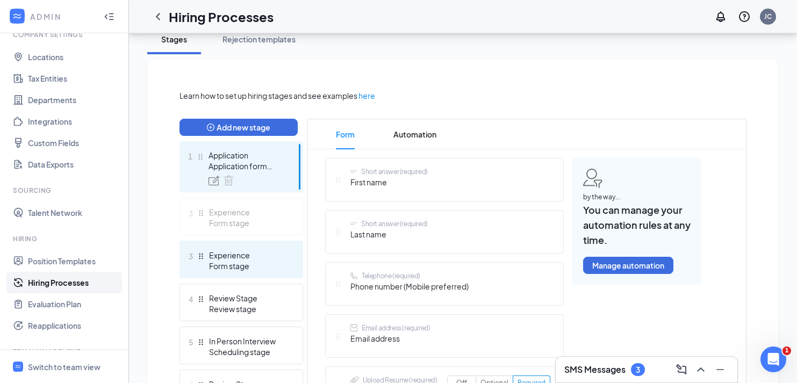
drag, startPoint x: 201, startPoint y: 258, endPoint x: 200, endPoint y: 219, distance: 39.3
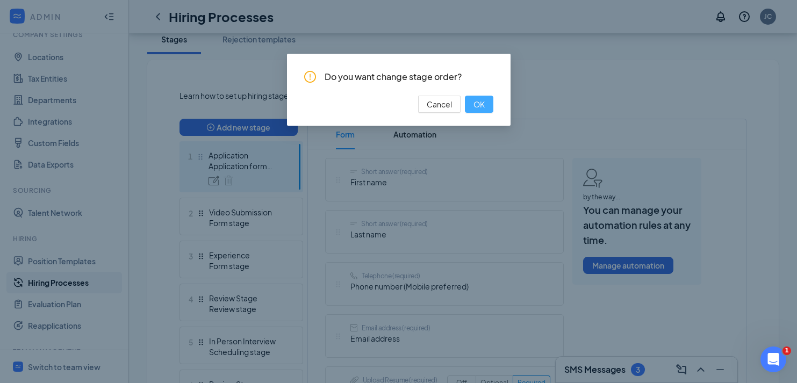
click at [484, 103] on span "OK" at bounding box center [479, 104] width 11 height 12
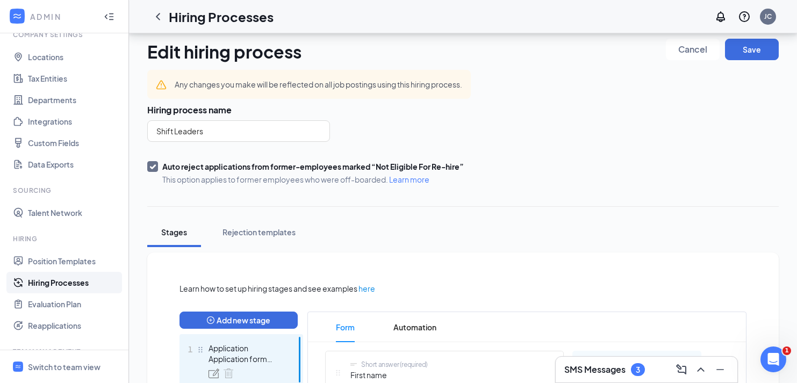
scroll to position [0, 0]
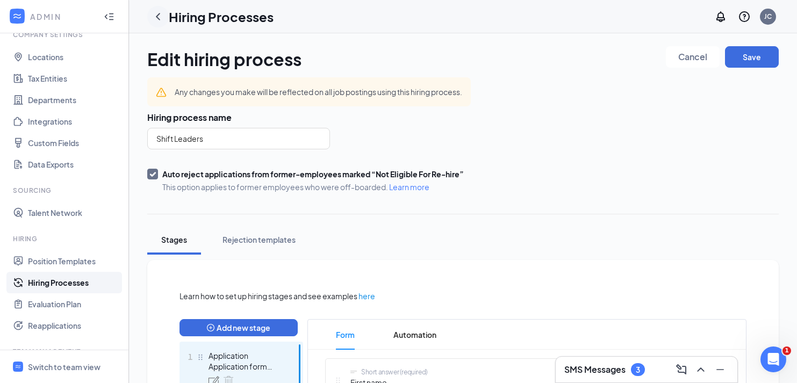
click at [153, 18] on icon "ChevronLeft" at bounding box center [158, 16] width 13 height 13
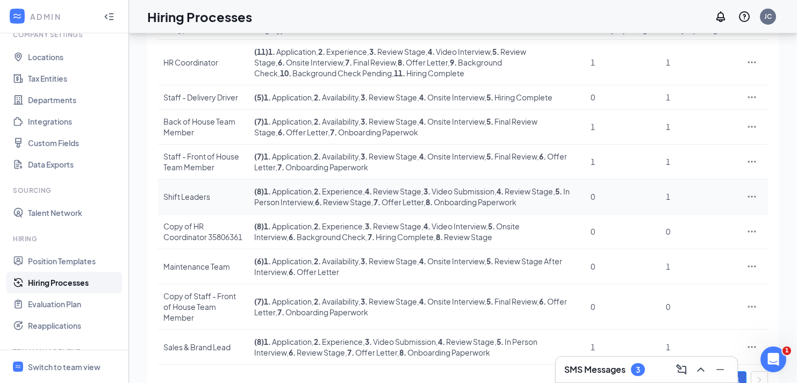
scroll to position [117, 0]
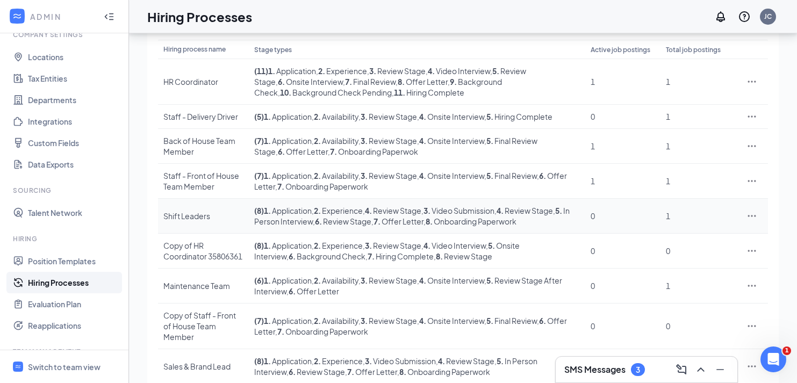
click at [756, 219] on icon "Ellipses" at bounding box center [752, 216] width 11 height 11
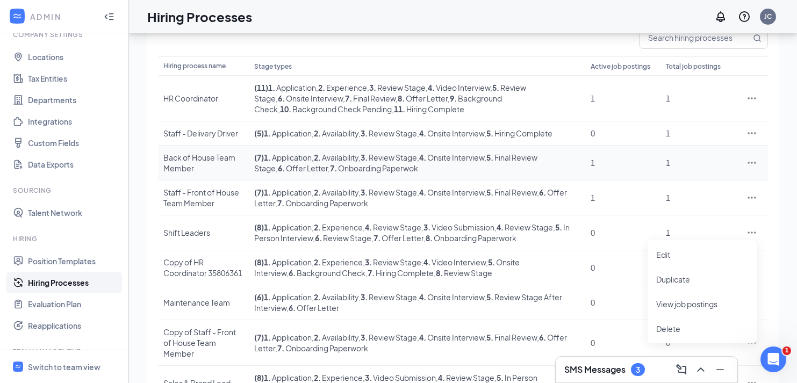
scroll to position [112, 0]
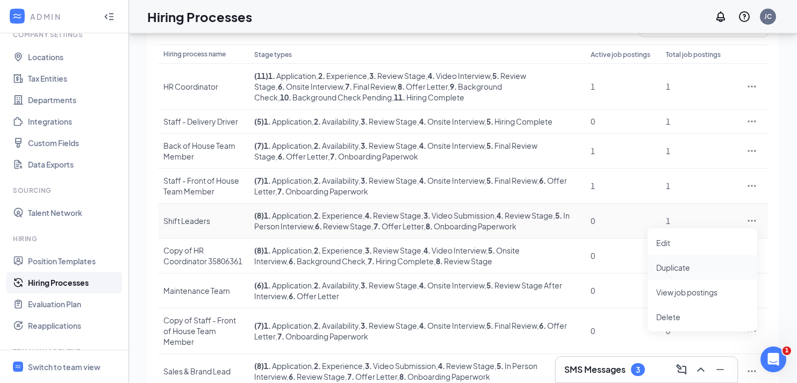
click at [707, 274] on li "Duplicate" at bounding box center [703, 267] width 110 height 25
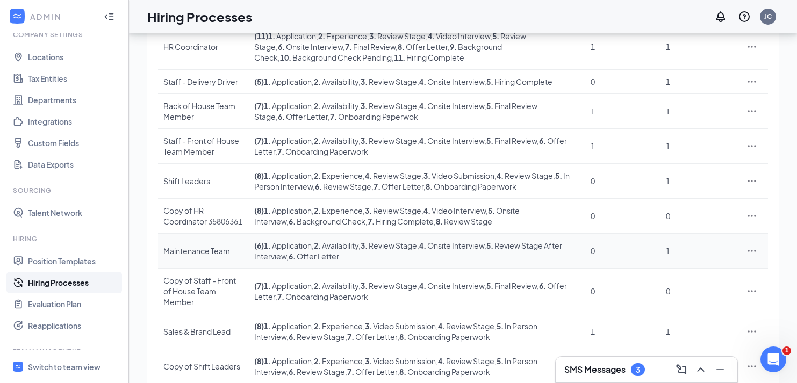
scroll to position [187, 0]
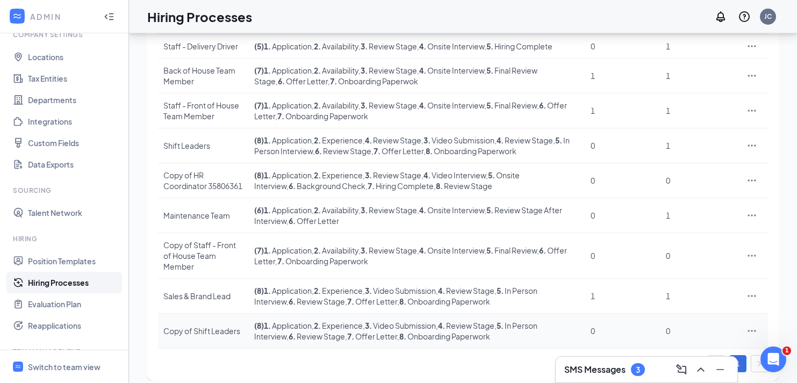
click at [757, 326] on icon "Ellipses" at bounding box center [752, 331] width 11 height 11
click at [684, 225] on span "Edit" at bounding box center [703, 224] width 92 height 12
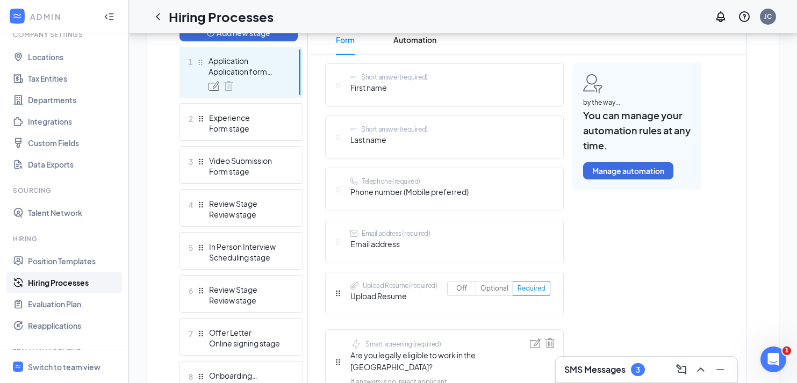
scroll to position [283, 0]
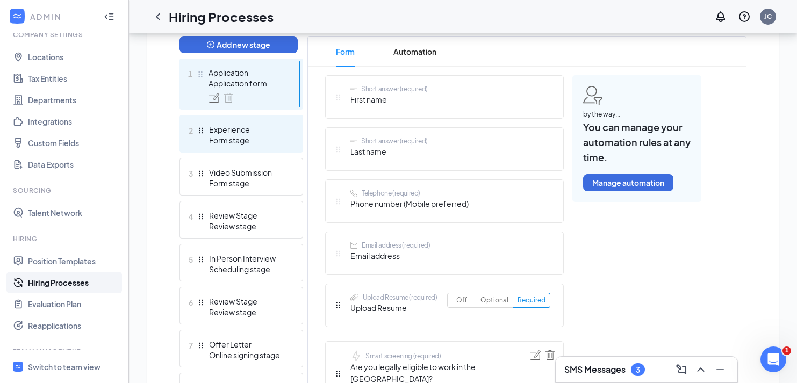
click at [267, 145] on div "Form stage" at bounding box center [248, 140] width 79 height 11
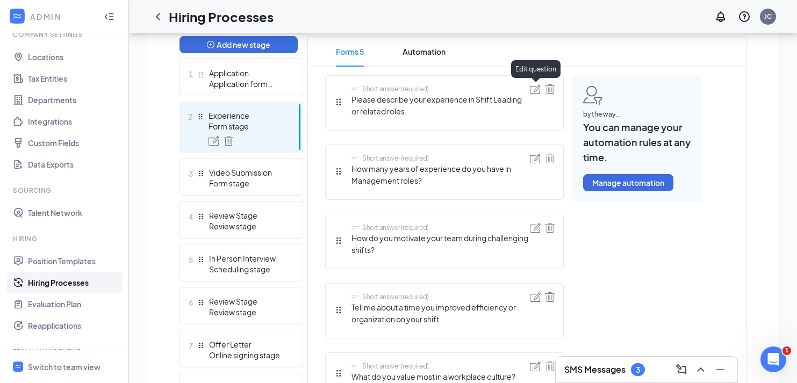
click at [539, 89] on img at bounding box center [535, 89] width 11 height 10
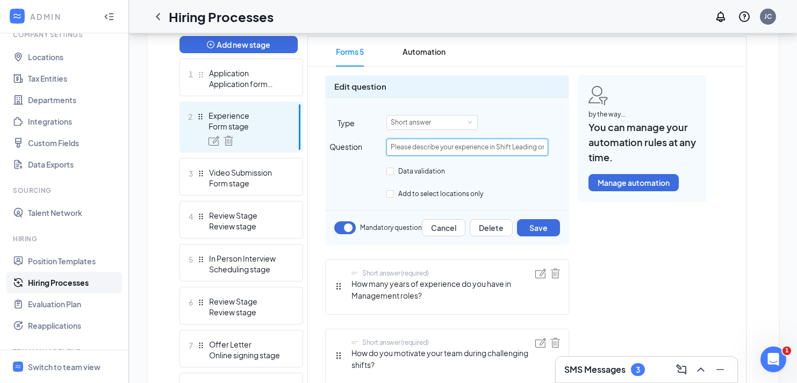
click at [455, 153] on input "Please describe your experience in Shift Leading or related roles." at bounding box center [468, 147] width 162 height 17
drag, startPoint x: 495, startPoint y: 146, endPoint x: 457, endPoint y: 144, distance: 38.2
click at [457, 144] on input "Please describe your experience in Shift Leading or related roles." at bounding box center [468, 147] width 162 height 17
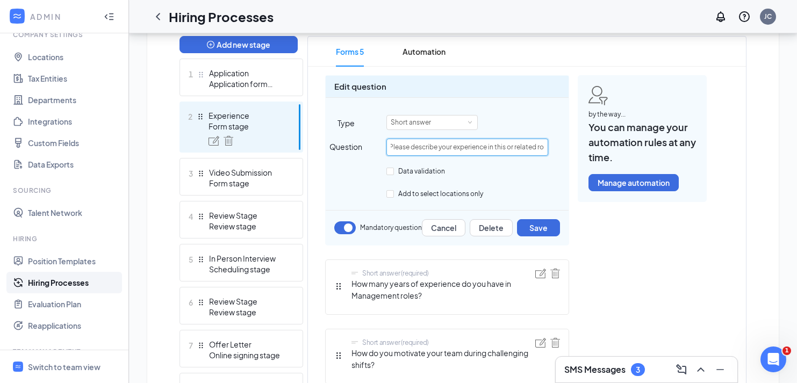
click at [514, 148] on input "Please describe your experience in this or related roles." at bounding box center [468, 147] width 162 height 17
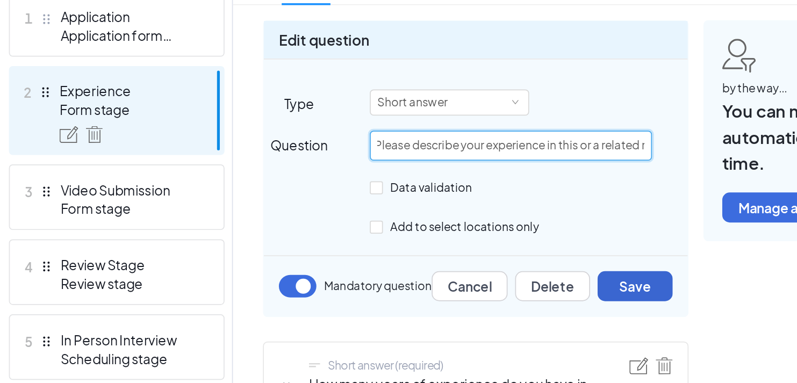
type input "Please describe your experience in this or a related roles."
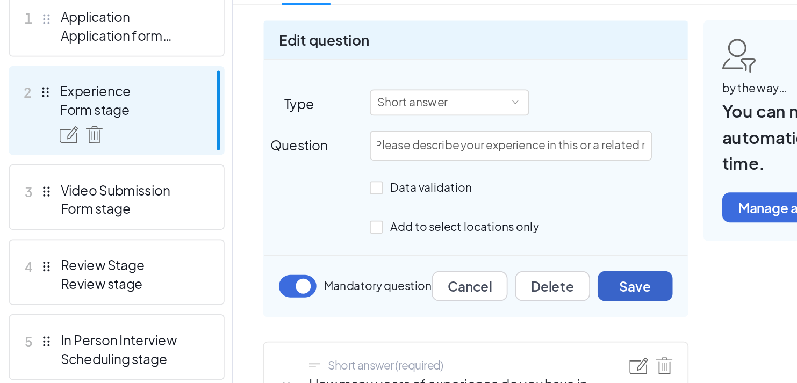
scroll to position [0, 0]
click at [527, 232] on button "Save" at bounding box center [538, 227] width 43 height 17
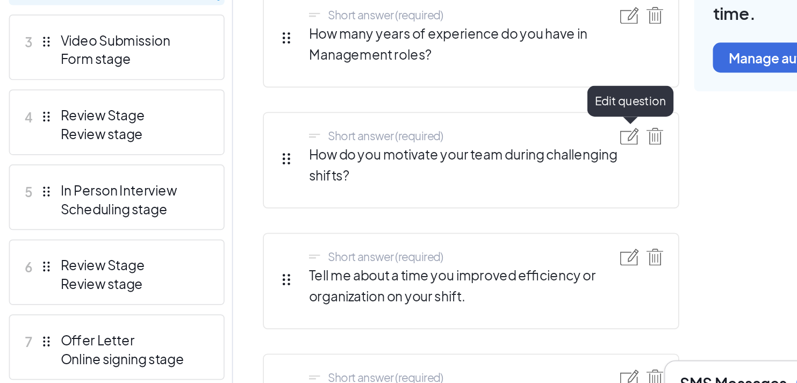
click at [536, 231] on img at bounding box center [535, 228] width 11 height 10
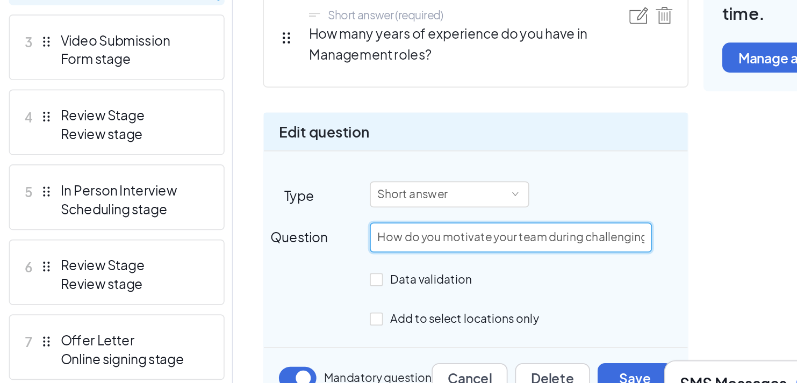
click at [502, 286] on input "How do you motivate your team during challenging shifts?" at bounding box center [468, 285] width 162 height 17
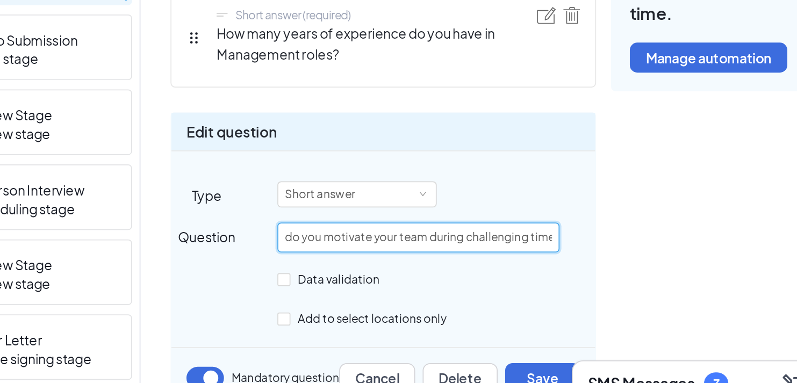
scroll to position [0, 19]
type input "How do you motivate your team during challenging times?"
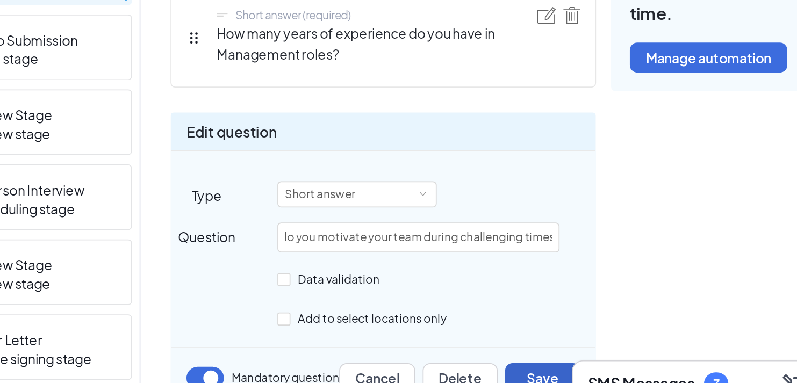
scroll to position [0, 0]
click at [545, 359] on button "Save" at bounding box center [538, 366] width 43 height 17
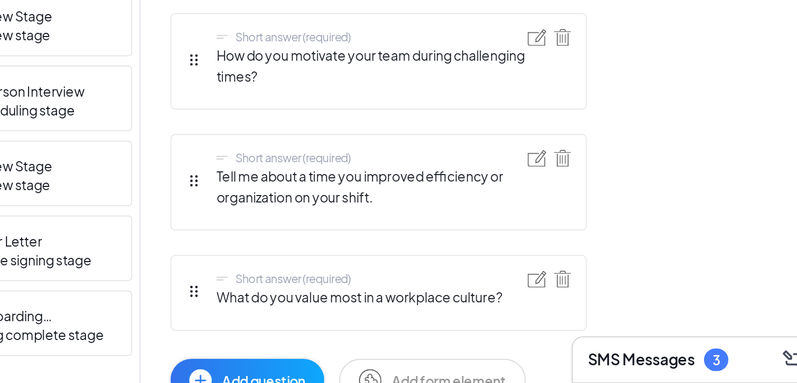
scroll to position [330, 0]
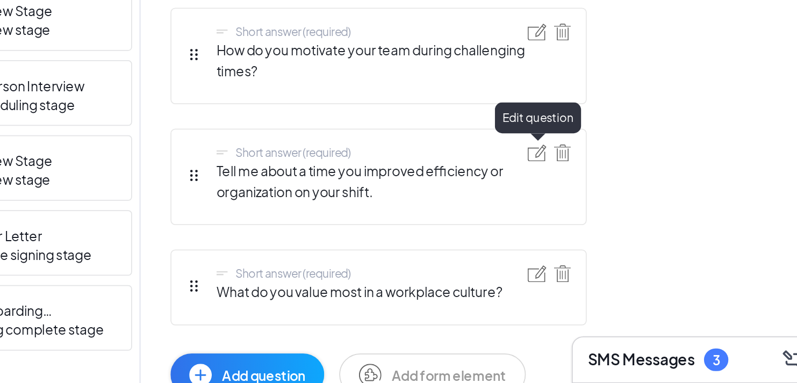
click at [535, 252] on img at bounding box center [535, 251] width 11 height 10
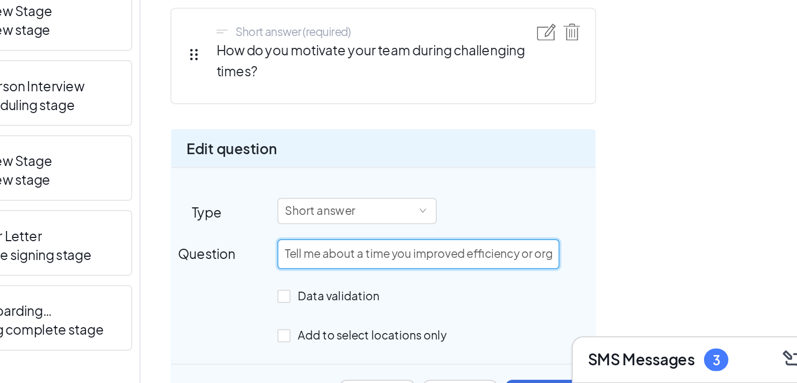
click at [488, 307] on input "Tell me about a time you improved efficiency or organization on your shift." at bounding box center [468, 309] width 162 height 17
drag, startPoint x: 507, startPoint y: 308, endPoint x: 553, endPoint y: 308, distance: 46.2
click at [553, 308] on div "Question Tell me about a time you improved efficiency in your organization on y…" at bounding box center [447, 309] width 243 height 17
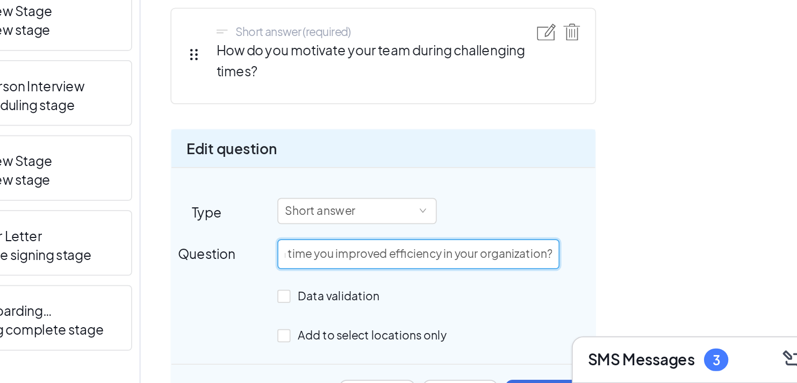
type input "Tell me about a time you improved efficiency in your organization?"
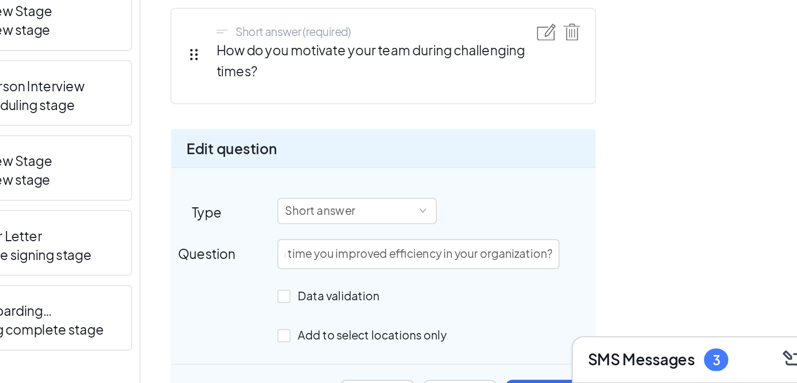
click at [609, 318] on div "Short answer (required) Please describe your experience in this or a related ro…" at bounding box center [513, 267] width 376 height 476
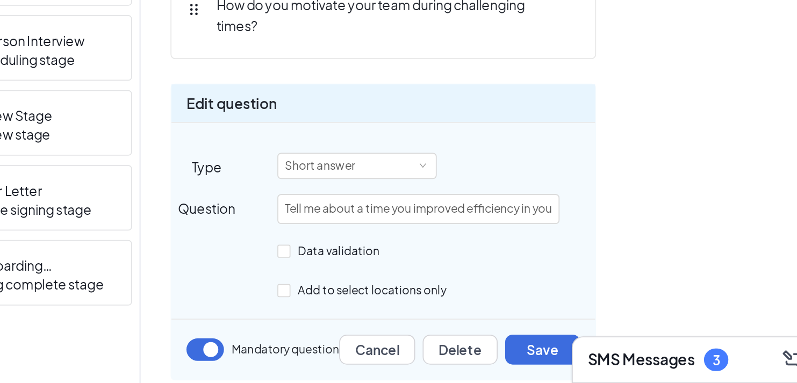
scroll to position [360, 0]
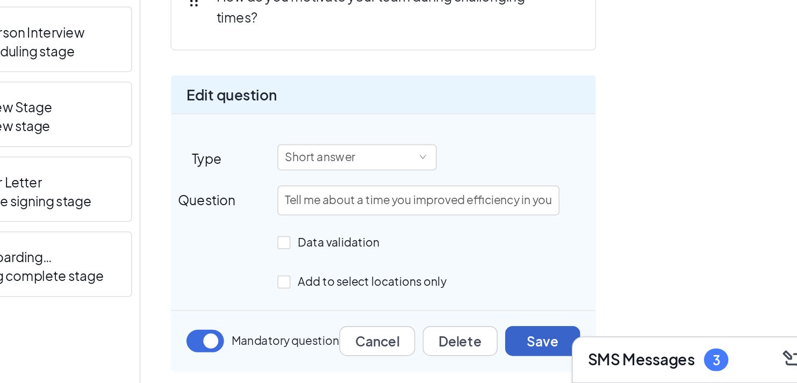
click at [539, 358] on button "Save" at bounding box center [538, 359] width 43 height 17
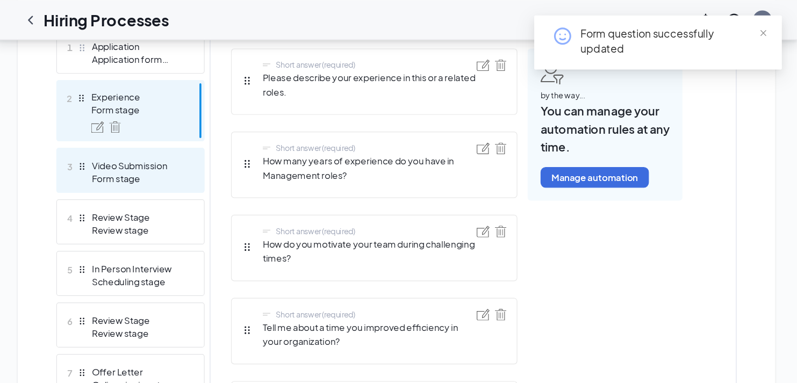
scroll to position [304, 0]
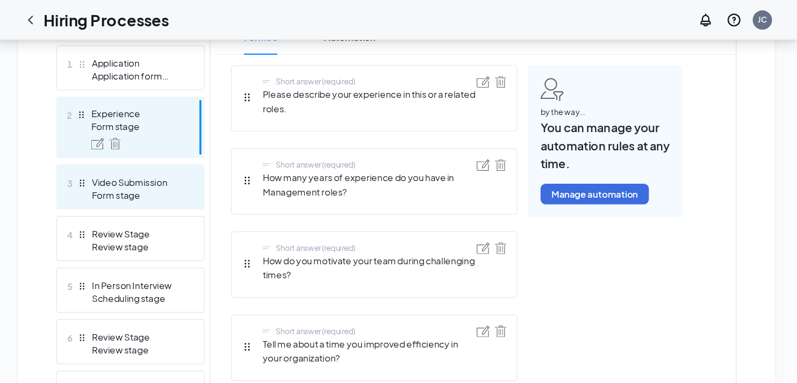
click at [288, 161] on div "3 Video Submission Form stage" at bounding box center [242, 156] width 124 height 38
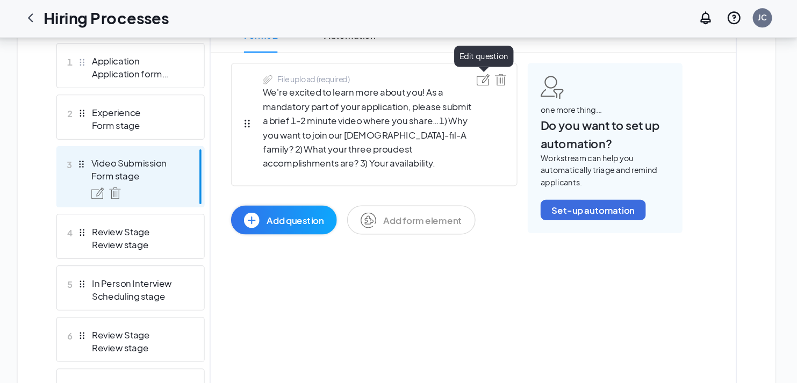
click at [531, 67] on img at bounding box center [535, 68] width 11 height 10
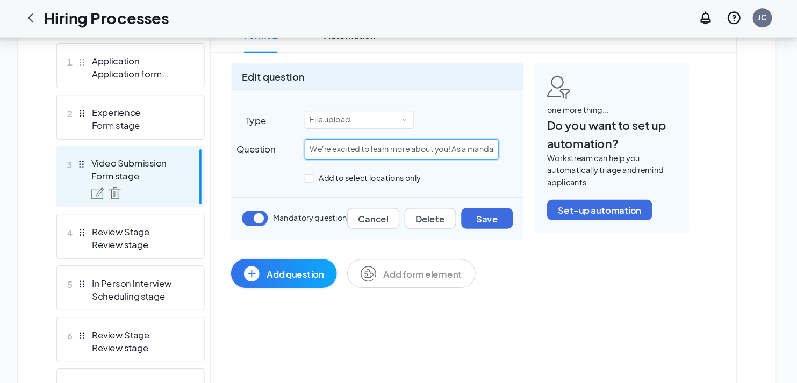
click at [517, 127] on input "We're excited to learn more about you! As a mandatory part of your application,…" at bounding box center [468, 126] width 162 height 17
click at [489, 123] on input "We're excited to learn more about you! As a mandatory part of your application,…" at bounding box center [468, 126] width 162 height 17
drag, startPoint x: 490, startPoint y: 127, endPoint x: 583, endPoint y: 148, distance: 95.4
click at [583, 148] on div "Edit question Type File upload Question We're excited to learn more about you! …" at bounding box center [513, 148] width 376 height 188
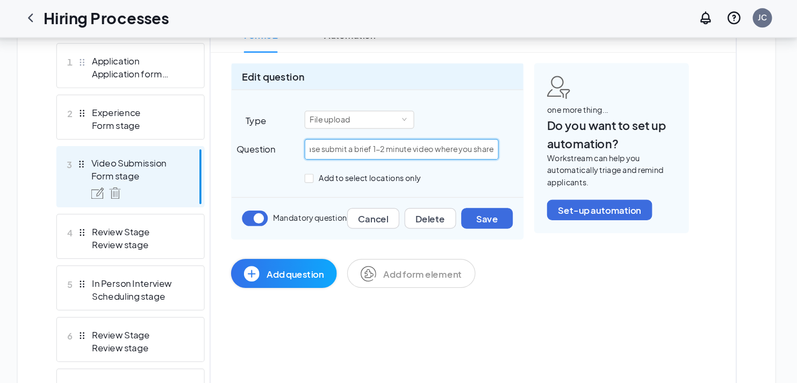
scroll to position [0, 254]
paste input "Can you share an example of how you’ve motivated a front-of-house team to deliv…"
click at [521, 132] on input "We're excited to learn more about you! As a mandatory part of your application,…" at bounding box center [468, 126] width 162 height 17
click at [523, 129] on input "We're excited to learn more about you! As a mandatory part of your application,…" at bounding box center [468, 126] width 162 height 17
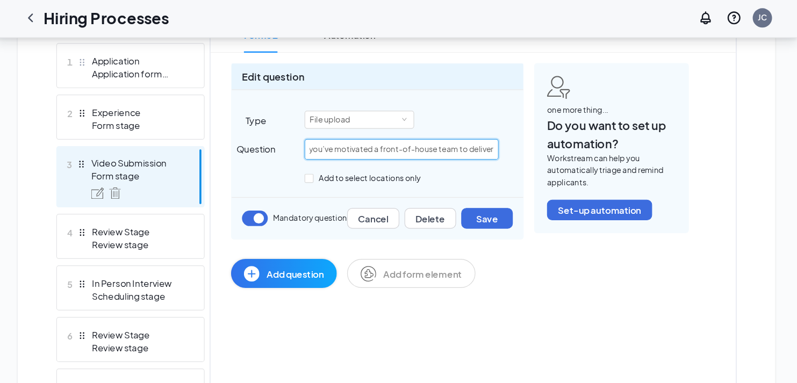
scroll to position [0, 699]
click at [544, 125] on input "We're excited to learn more about you! As a mandatory part of your application,…" at bounding box center [468, 126] width 162 height 17
paste input "What does an exceptional guest experience look like to you, and how do you ensu…"
drag, startPoint x: 544, startPoint y: 126, endPoint x: 462, endPoint y: 125, distance: 82.3
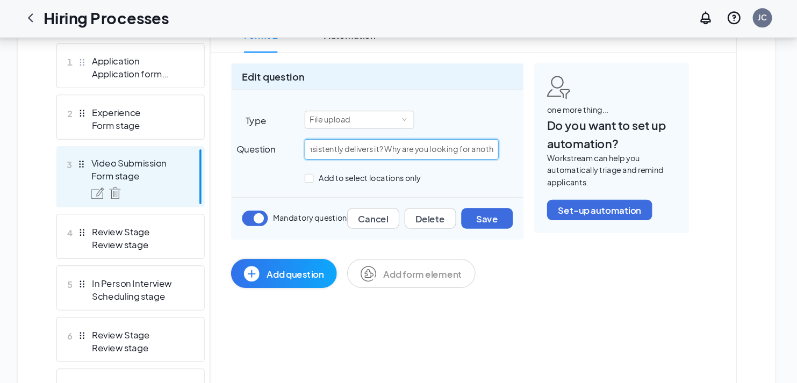
click at [462, 125] on input "We're excited to learn more about you! As a mandatory part of your application,…" at bounding box center [468, 126] width 162 height 17
type input "We're excited to learn more about you! As a mandatory part of your application,…"
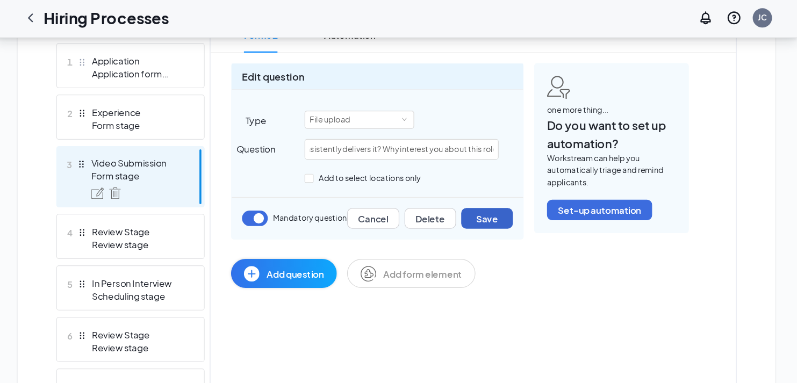
scroll to position [0, 0]
click at [530, 180] on button "Save" at bounding box center [538, 183] width 43 height 17
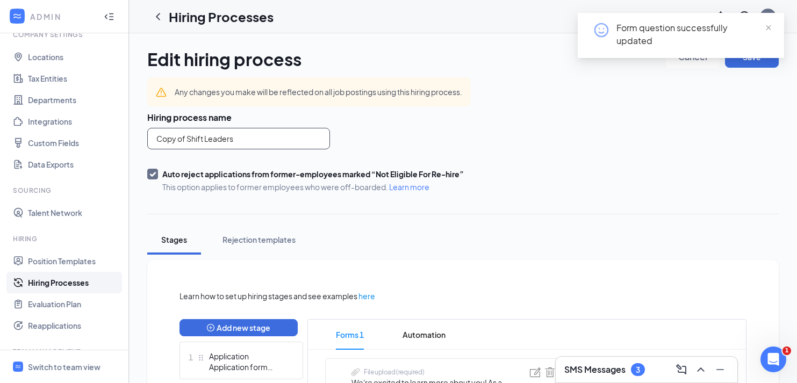
click at [194, 143] on input "Copy of Shift Leaders" at bounding box center [238, 139] width 183 height 22
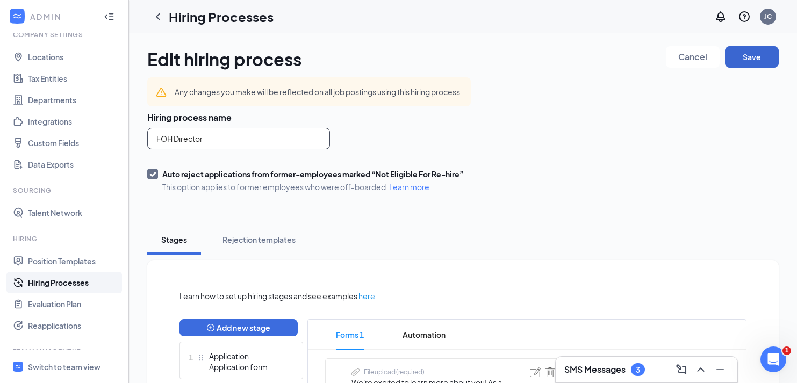
type input "FOH Director"
click at [754, 54] on button "Save" at bounding box center [752, 57] width 54 height 22
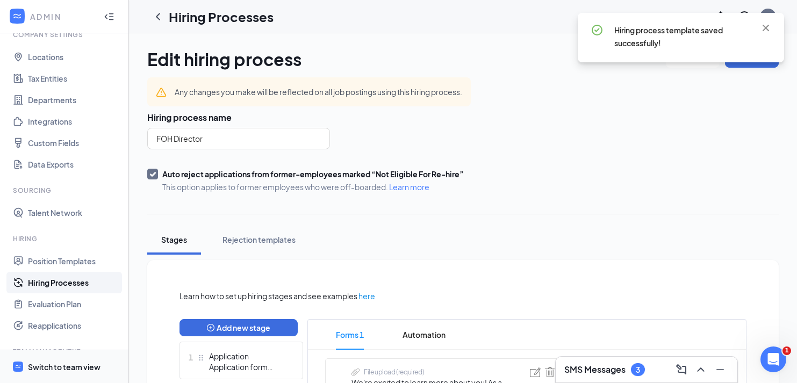
click at [54, 362] on div "Switch to team view" at bounding box center [64, 367] width 73 height 11
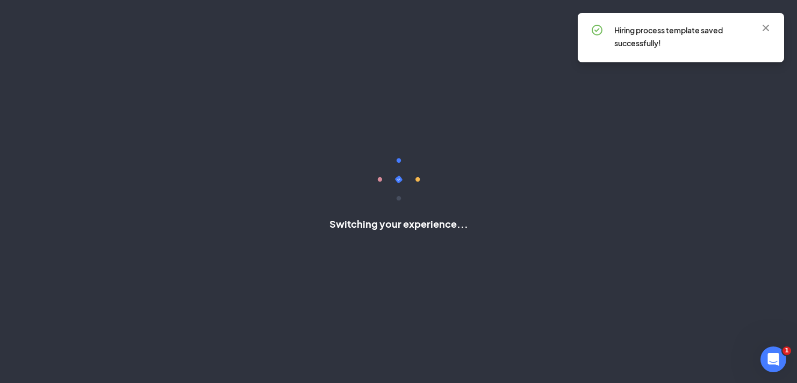
scroll to position [10, 0]
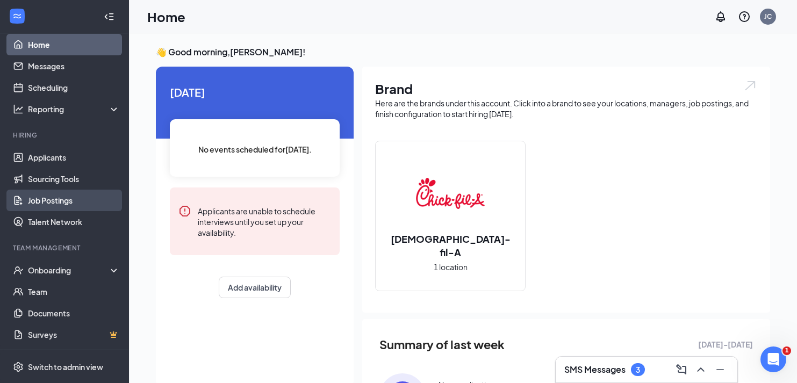
click at [82, 198] on link "Job Postings" at bounding box center [74, 201] width 92 height 22
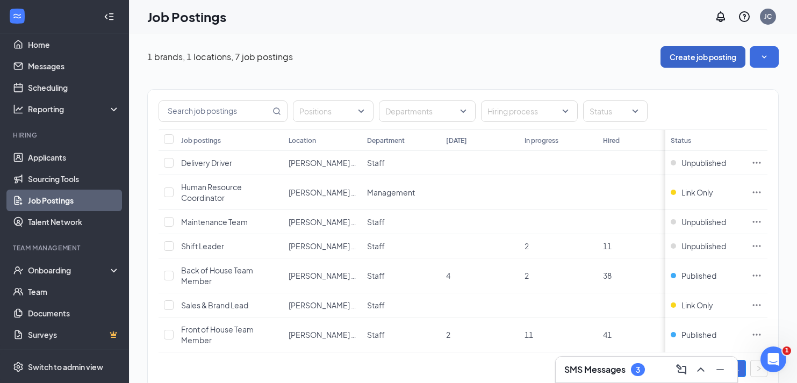
click at [699, 55] on button "Create job posting" at bounding box center [703, 57] width 85 height 22
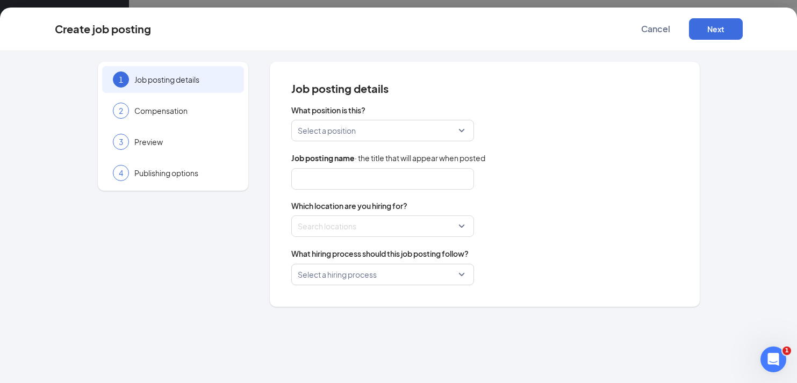
click at [364, 130] on input "search" at bounding box center [379, 130] width 162 height 20
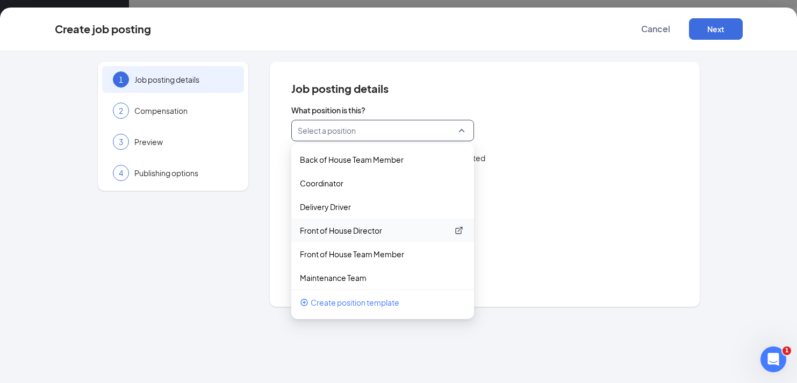
click at [361, 235] on p "Front of House Director" at bounding box center [374, 230] width 148 height 11
type input "Front of House Director"
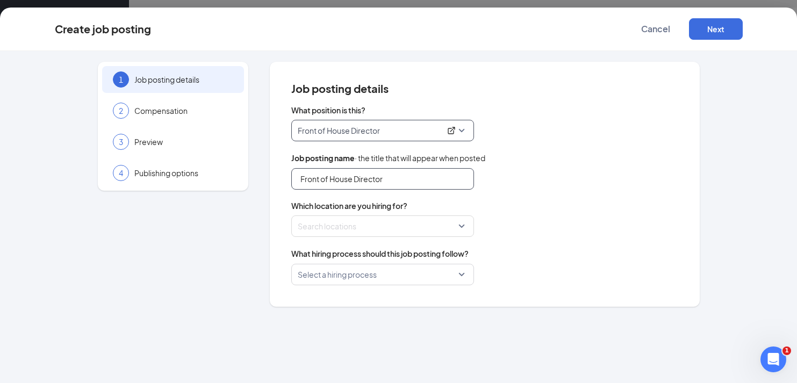
click at [367, 183] on input "Front of House Director" at bounding box center [382, 179] width 183 height 22
click at [389, 221] on div at bounding box center [379, 226] width 162 height 17
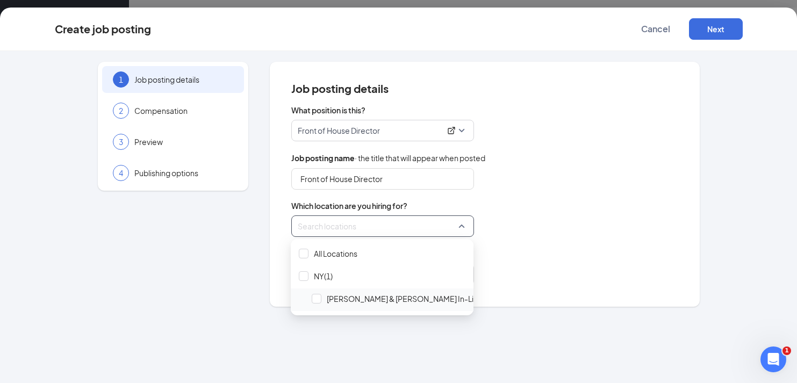
click at [364, 297] on span "[PERSON_NAME] & [PERSON_NAME] In-Line" at bounding box center [405, 299] width 156 height 11
click at [552, 244] on div "What position is this? Front of House Director 219979 267165 219977 Back of Hou…" at bounding box center [484, 195] width 387 height 181
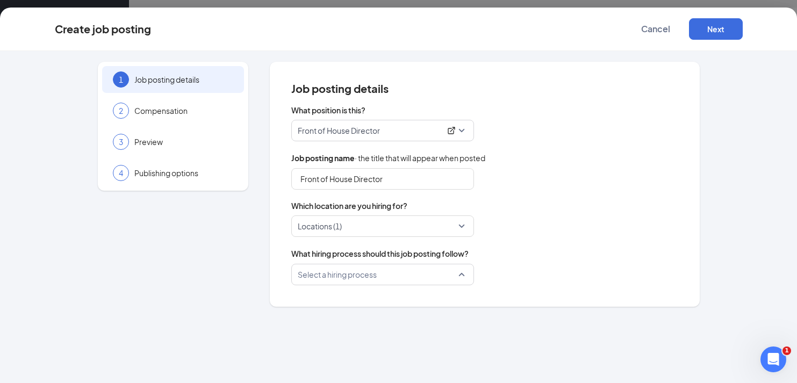
click at [451, 273] on input "search" at bounding box center [379, 275] width 162 height 20
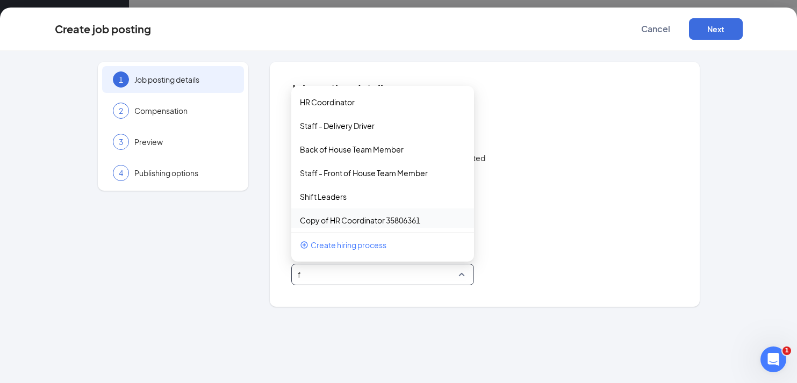
scroll to position [10, 0]
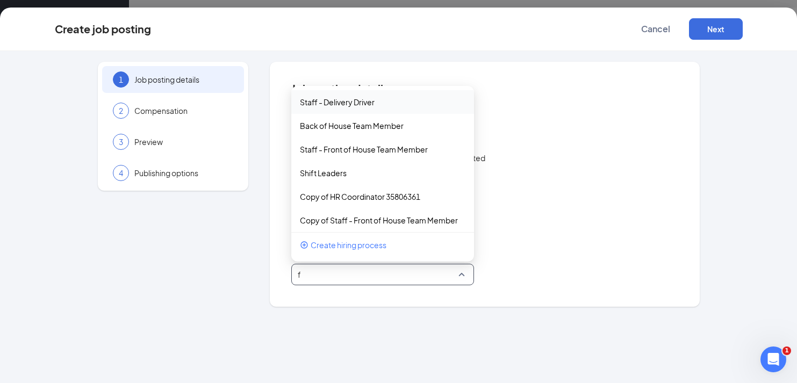
type input "fo"
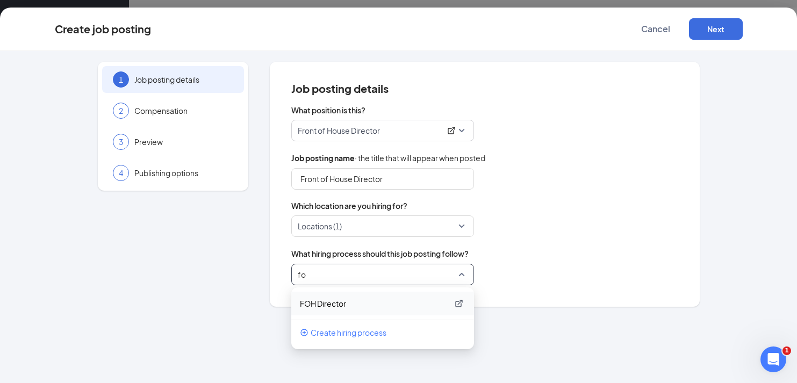
click at [355, 309] on p "FOH Director" at bounding box center [374, 303] width 148 height 11
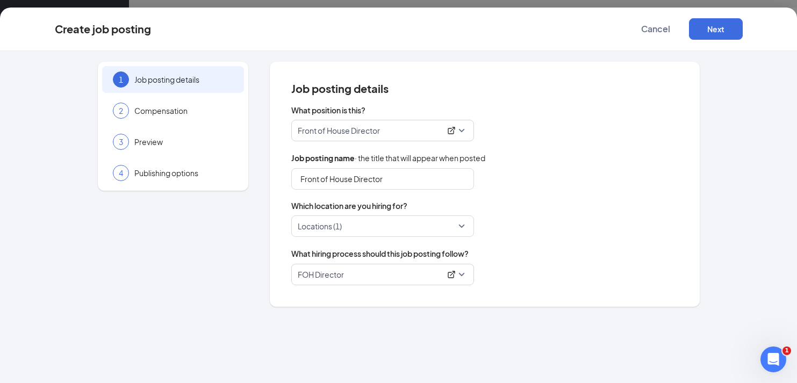
click at [562, 202] on span "Which location are you hiring for?" at bounding box center [484, 206] width 387 height 11
click at [711, 31] on button "Next" at bounding box center [716, 29] width 54 height 22
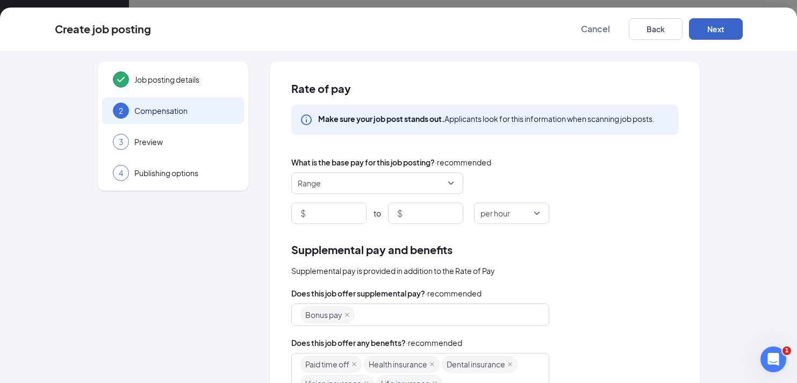
click at [505, 215] on span "per hour" at bounding box center [496, 213] width 30 height 20
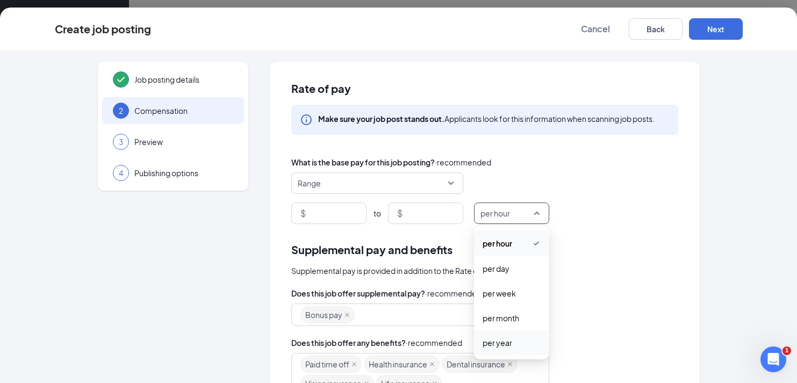
click at [520, 346] on span "per year" at bounding box center [512, 343] width 58 height 12
click at [331, 215] on input at bounding box center [337, 213] width 58 height 20
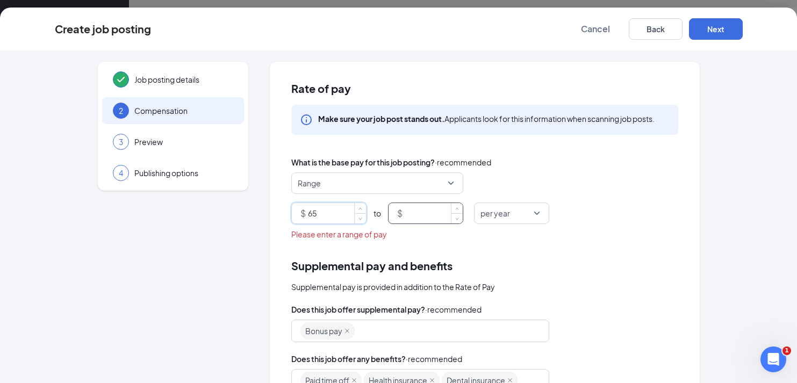
click at [433, 218] on input at bounding box center [434, 213] width 58 height 20
click at [343, 213] on input "65" at bounding box center [337, 213] width 58 height 20
type input "65000"
click at [390, 227] on div "What is the base pay for this job posting? · recommended Range $ 65000 to $ per…" at bounding box center [484, 198] width 387 height 84
click at [318, 217] on input "65000" at bounding box center [337, 213] width 58 height 20
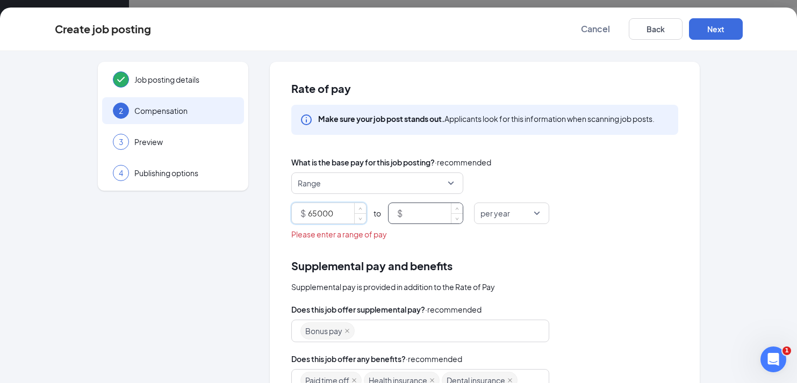
click at [439, 219] on input at bounding box center [434, 213] width 58 height 20
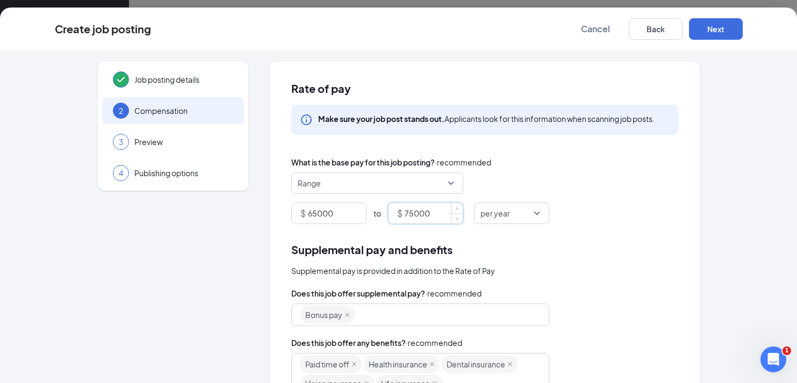
type input "75000"
click at [587, 249] on div "Supplemental pay and benefits" at bounding box center [484, 249] width 387 height 17
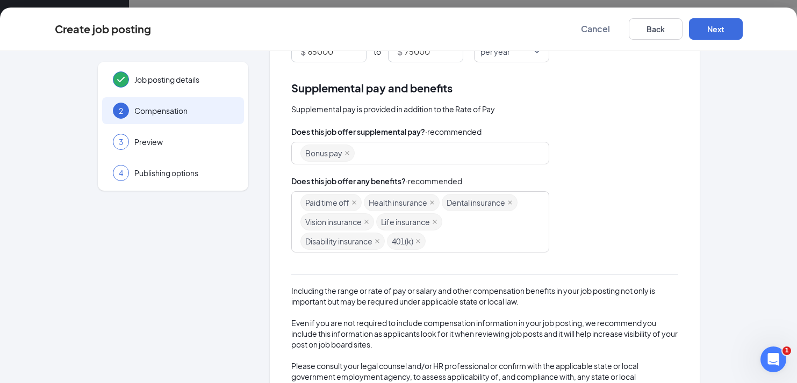
scroll to position [176, 0]
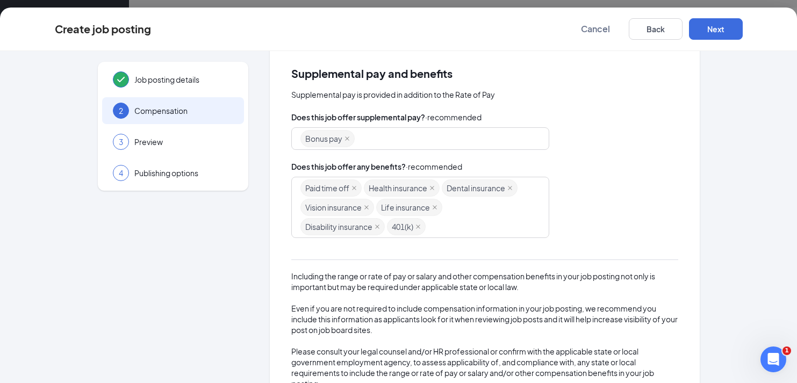
click at [500, 140] on div "Bonus pay" at bounding box center [416, 138] width 230 height 19
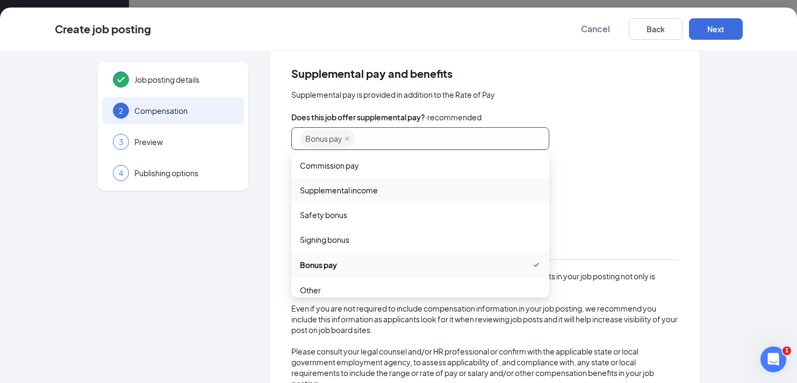
scroll to position [37, 0]
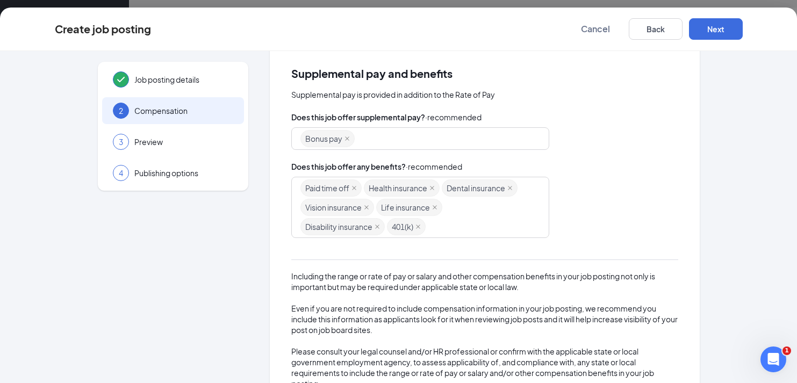
click at [603, 217] on div "Paid time off Health insurance Dental insurance Vision insurance Life insurance…" at bounding box center [484, 207] width 387 height 61
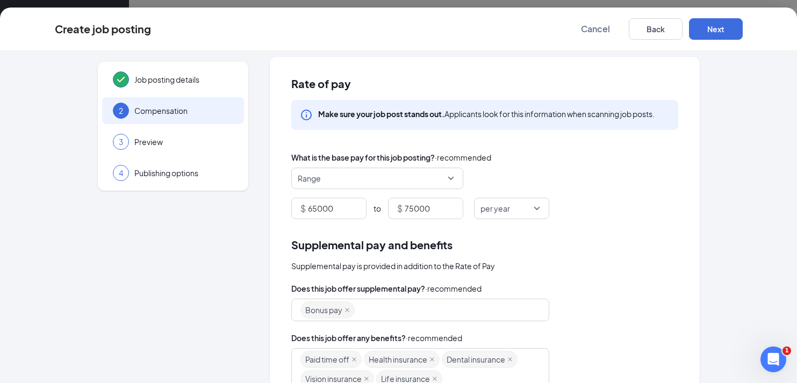
scroll to position [0, 0]
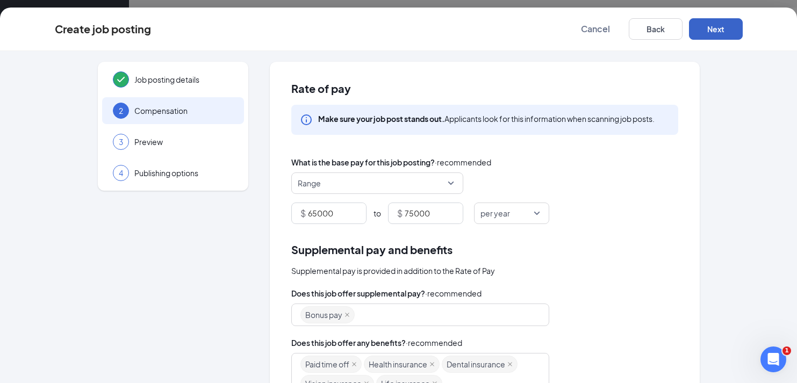
click at [727, 32] on button "Next" at bounding box center [716, 29] width 54 height 22
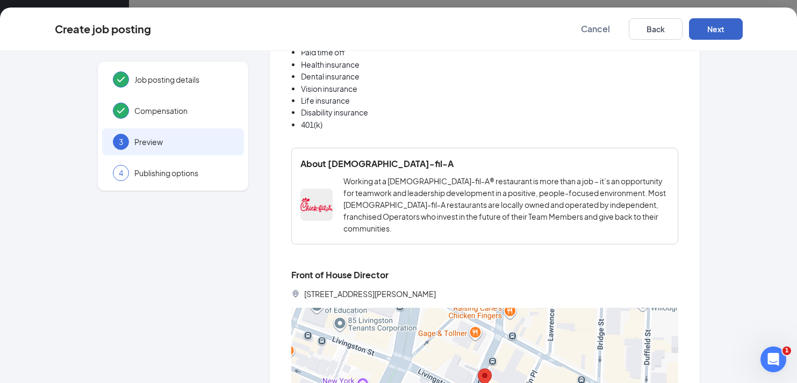
click at [723, 33] on button "Next" at bounding box center [716, 29] width 54 height 22
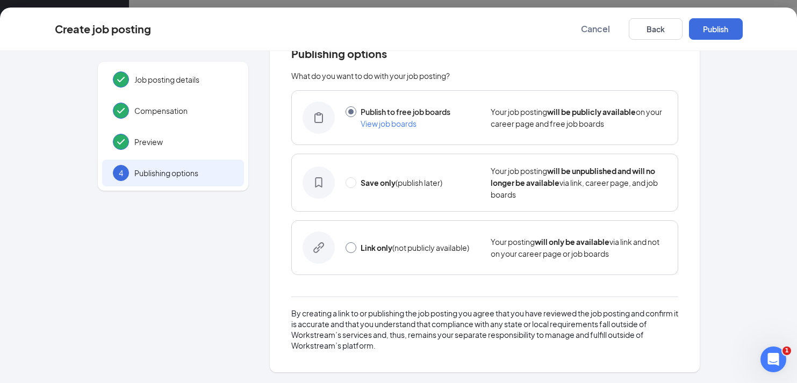
click at [348, 246] on input "radio" at bounding box center [351, 248] width 11 height 11
radio input "true"
radio input "false"
click at [707, 29] on button "Link only" at bounding box center [716, 29] width 54 height 22
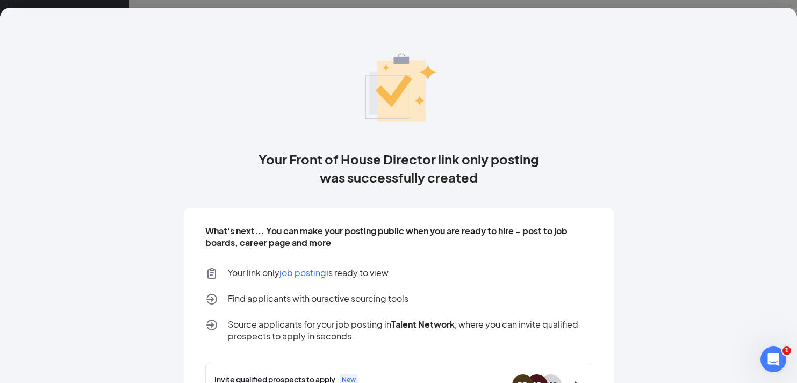
scroll to position [91, 0]
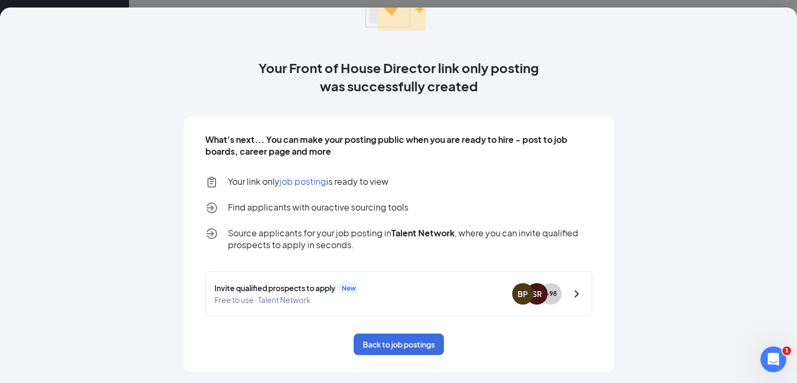
click at [317, 181] on span "job posting" at bounding box center [303, 181] width 47 height 11
click at [387, 344] on button "Back to job postings" at bounding box center [399, 345] width 90 height 22
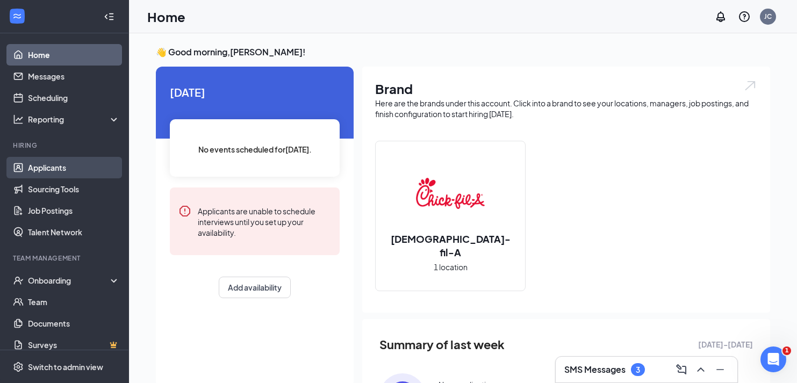
click at [95, 170] on link "Applicants" at bounding box center [74, 168] width 92 height 22
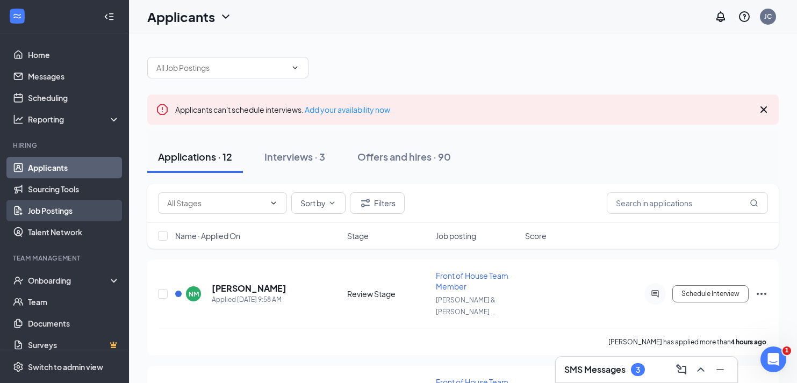
click at [82, 212] on link "Job Postings" at bounding box center [74, 211] width 92 height 22
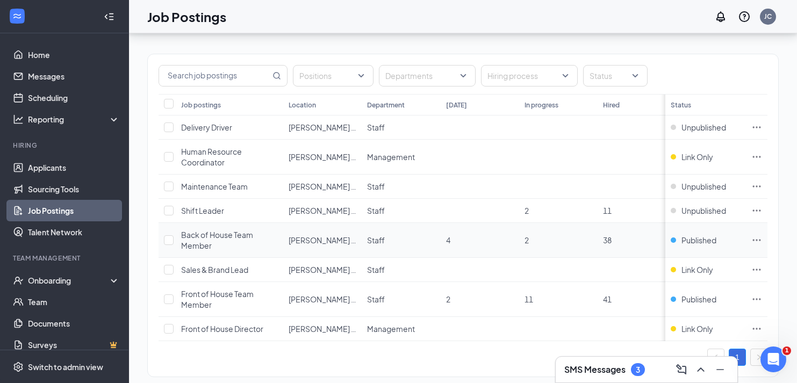
scroll to position [53, 0]
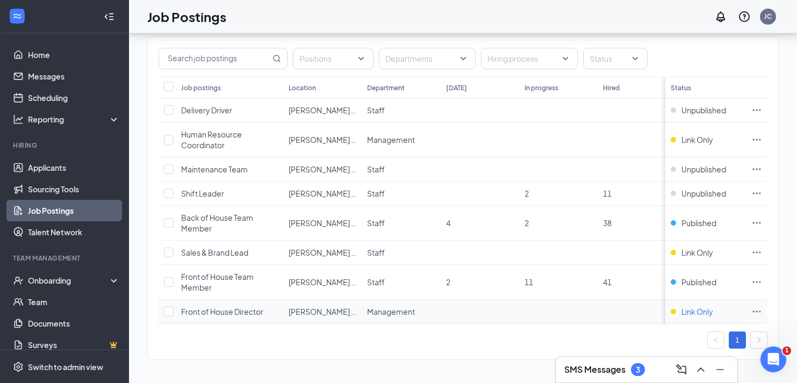
click at [699, 312] on span "Link Only" at bounding box center [698, 312] width 32 height 11
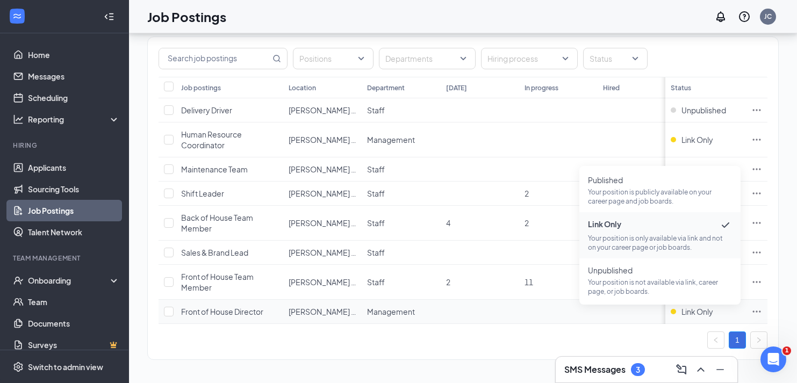
click at [761, 311] on icon "Ellipses" at bounding box center [757, 312] width 8 height 2
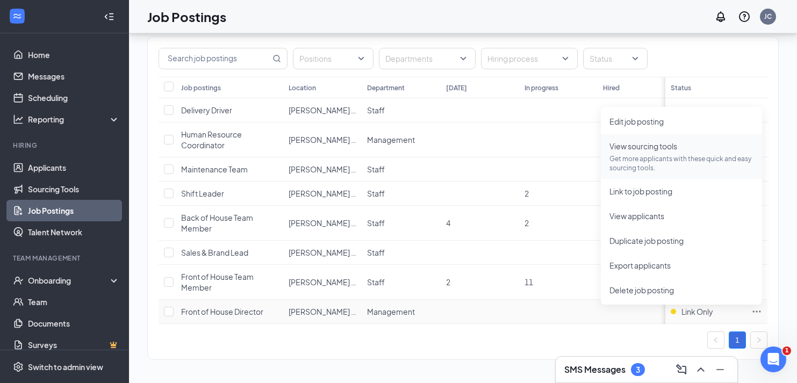
click at [663, 156] on p "Get more applicants with these quick and easy sourcing tools." at bounding box center [682, 163] width 144 height 18
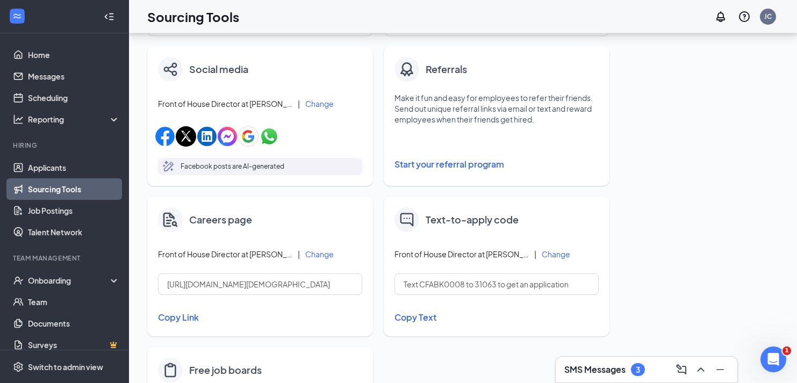
scroll to position [416, 0]
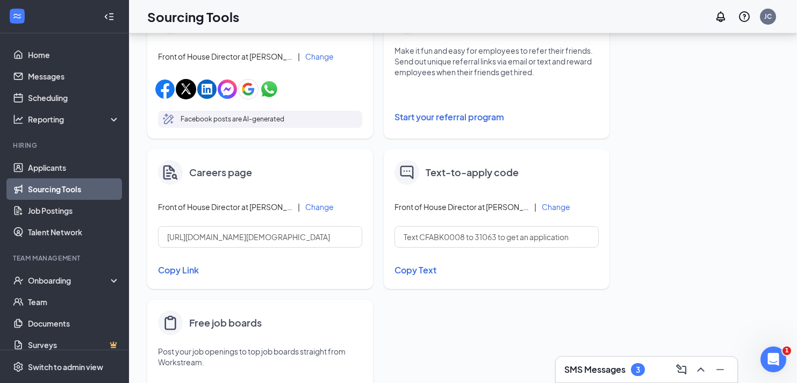
click at [179, 270] on button "Copy Link" at bounding box center [260, 270] width 204 height 18
click at [108, 175] on link "Applicants" at bounding box center [74, 168] width 92 height 22
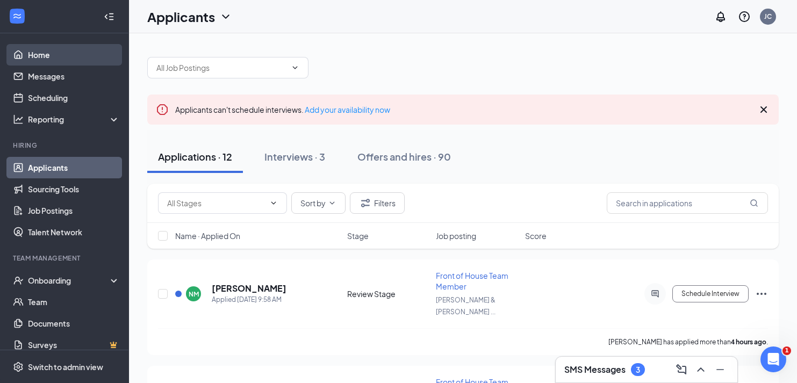
click at [73, 61] on link "Home" at bounding box center [74, 55] width 92 height 22
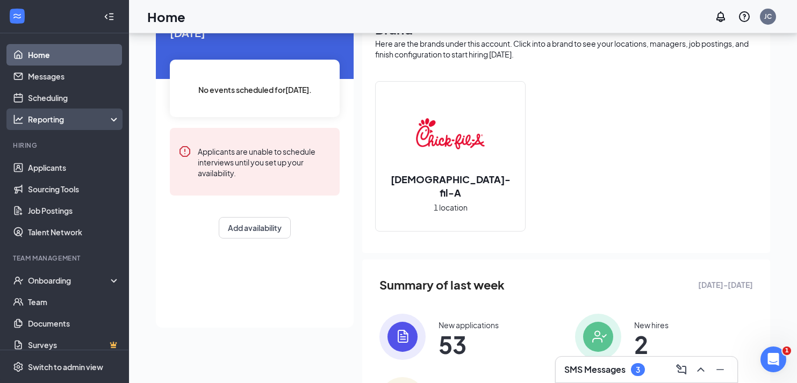
scroll to position [54, 0]
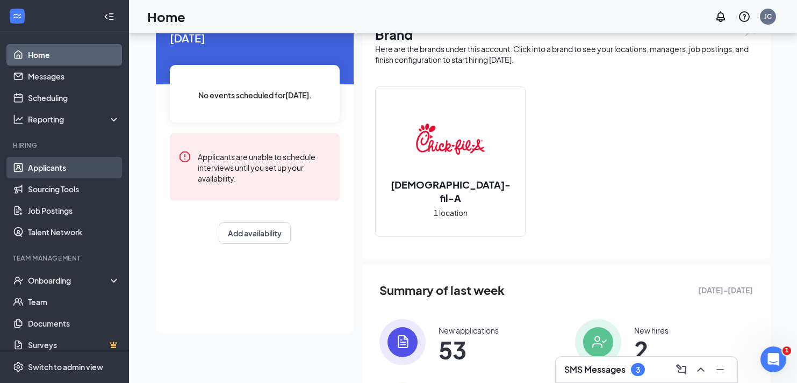
click at [49, 173] on link "Applicants" at bounding box center [74, 168] width 92 height 22
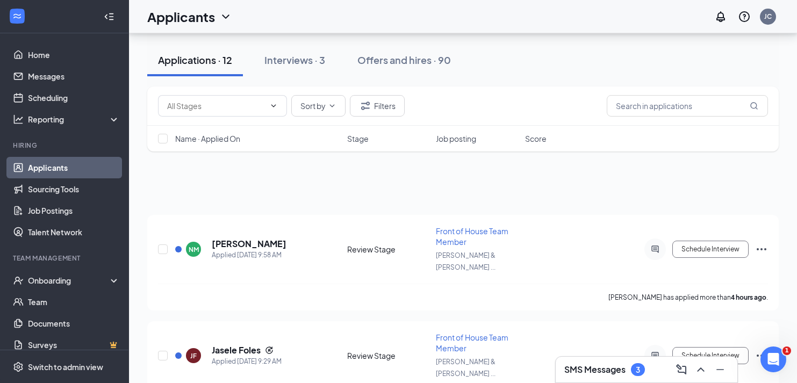
scroll to position [11, 0]
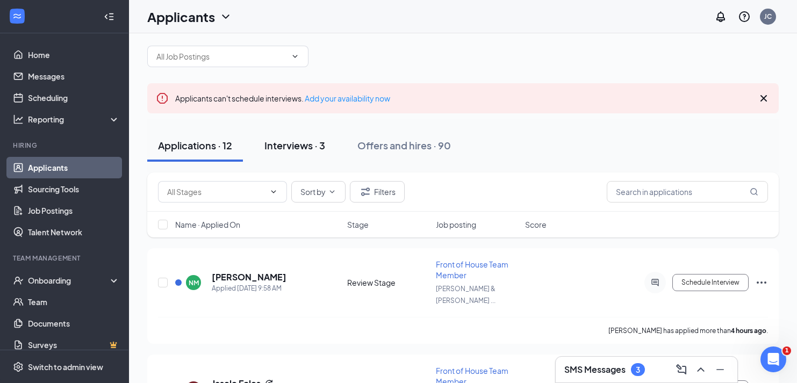
click at [304, 140] on div "Interviews · 3" at bounding box center [295, 145] width 61 height 13
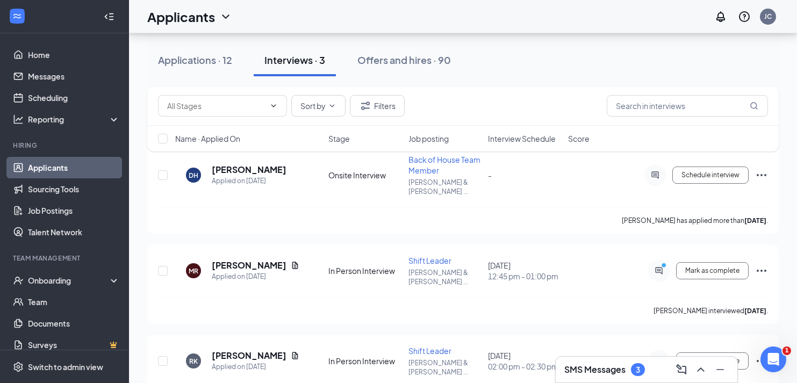
scroll to position [118, 0]
